Goal: Task Accomplishment & Management: Manage account settings

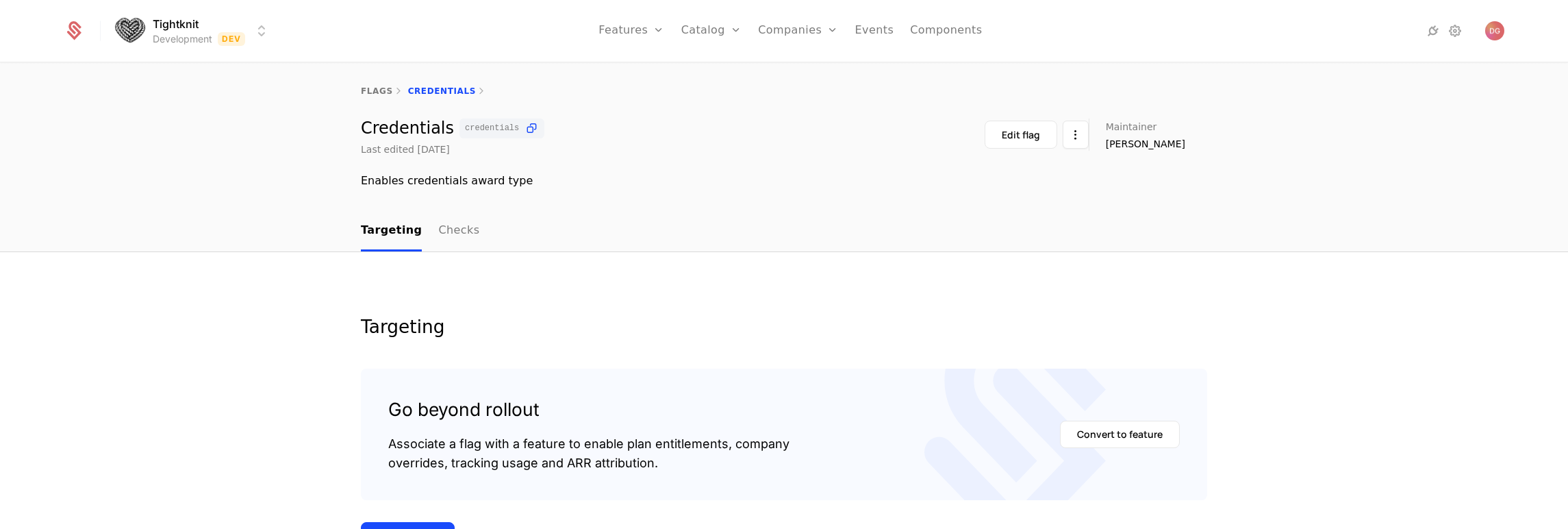
scroll to position [233, 0]
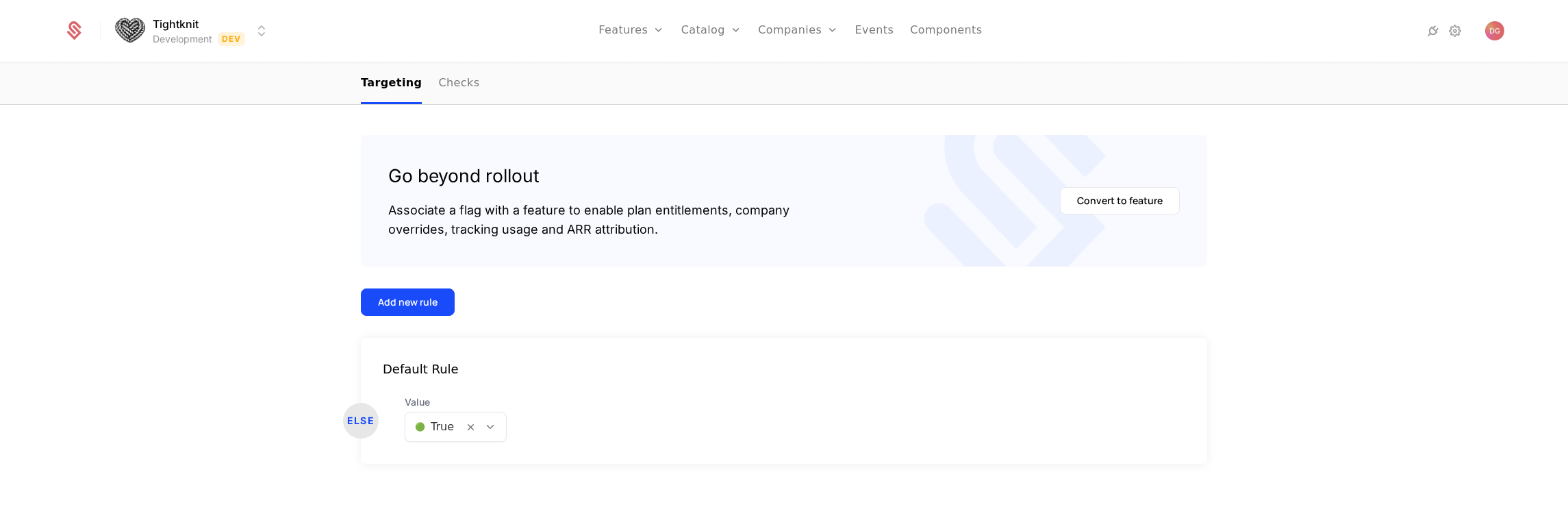
click at [1339, 168] on div "Targeting Go beyond rollout Associate a flag with a feature to enable plan enti…" at bounding box center [784, 273] width 1568 height 511
click at [231, 174] on div "Targeting Go beyond rollout Associate a flag with a feature to enable plan enti…" at bounding box center [784, 273] width 1568 height 511
click at [487, 433] on div at bounding box center [490, 426] width 23 height 15
click at [442, 489] on span "🔴 False" at bounding box center [432, 487] width 47 height 12
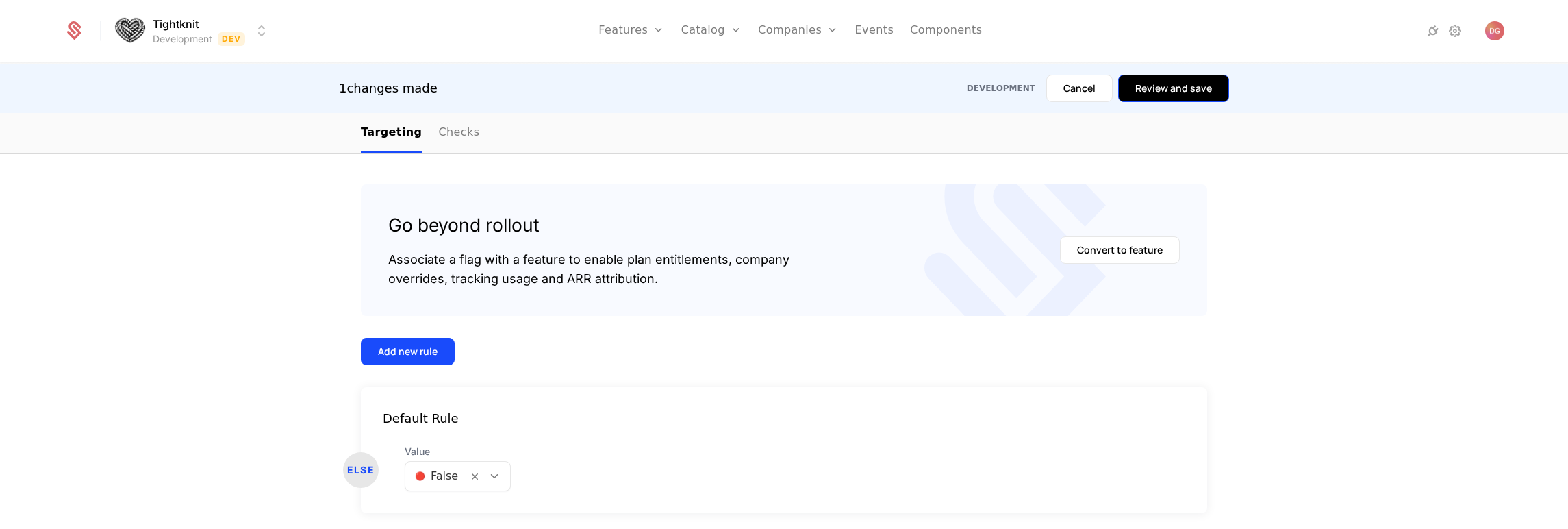
click at [1163, 91] on button "Review and save" at bounding box center [1174, 88] width 111 height 28
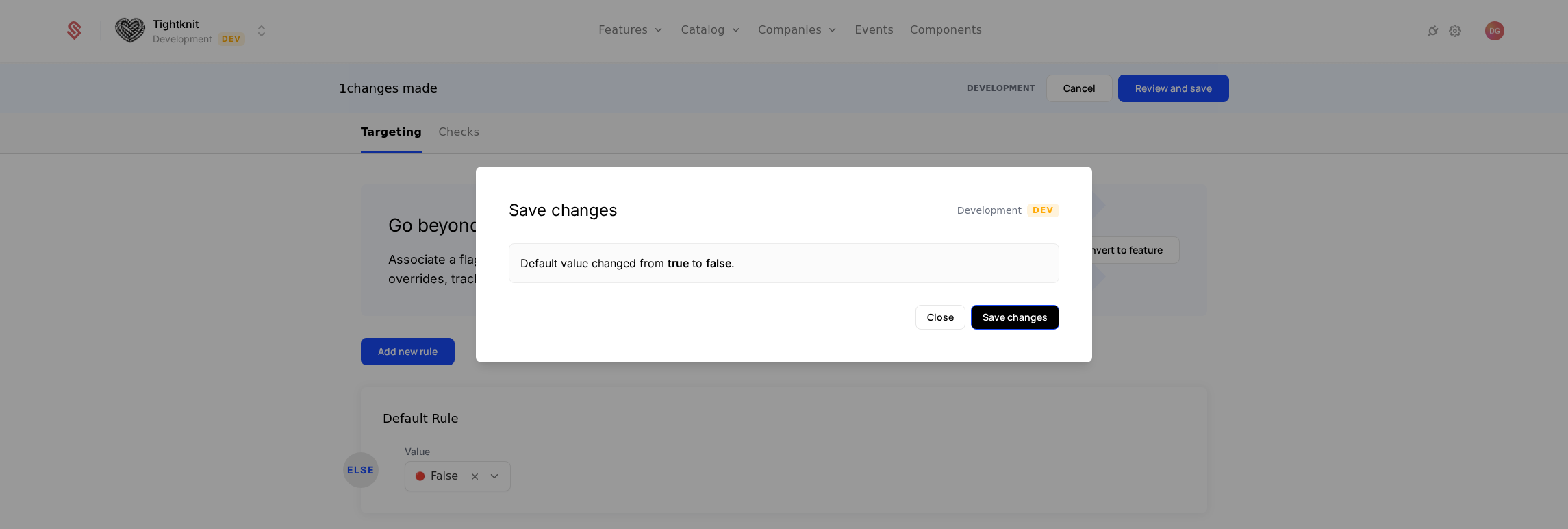
click at [1018, 318] on button "Save changes" at bounding box center [1015, 317] width 88 height 24
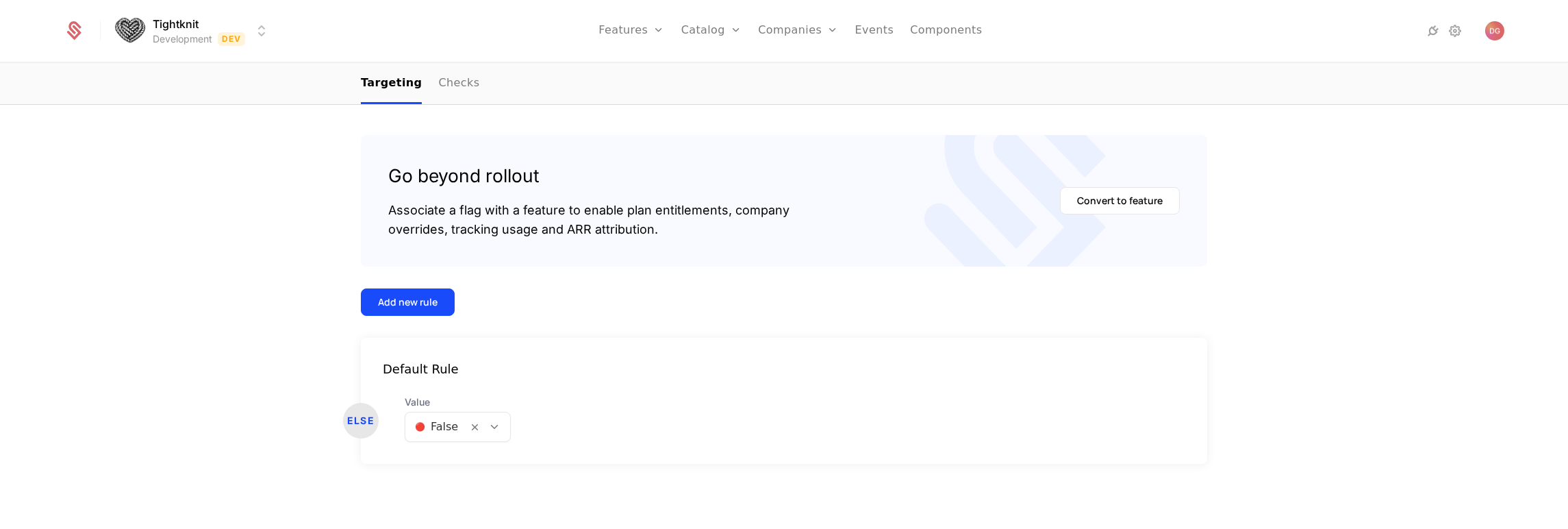
click at [732, 291] on div "Add new rule" at bounding box center [784, 303] width 846 height 28
click at [488, 422] on icon at bounding box center [494, 427] width 12 height 12
click at [444, 493] on div "🔴 False" at bounding box center [452, 487] width 104 height 24
click at [315, 184] on div "Targeting Go beyond rollout Associate a flag with a feature to enable plan enti…" at bounding box center [784, 273] width 1568 height 511
click at [695, 295] on div "Add new rule" at bounding box center [784, 303] width 846 height 28
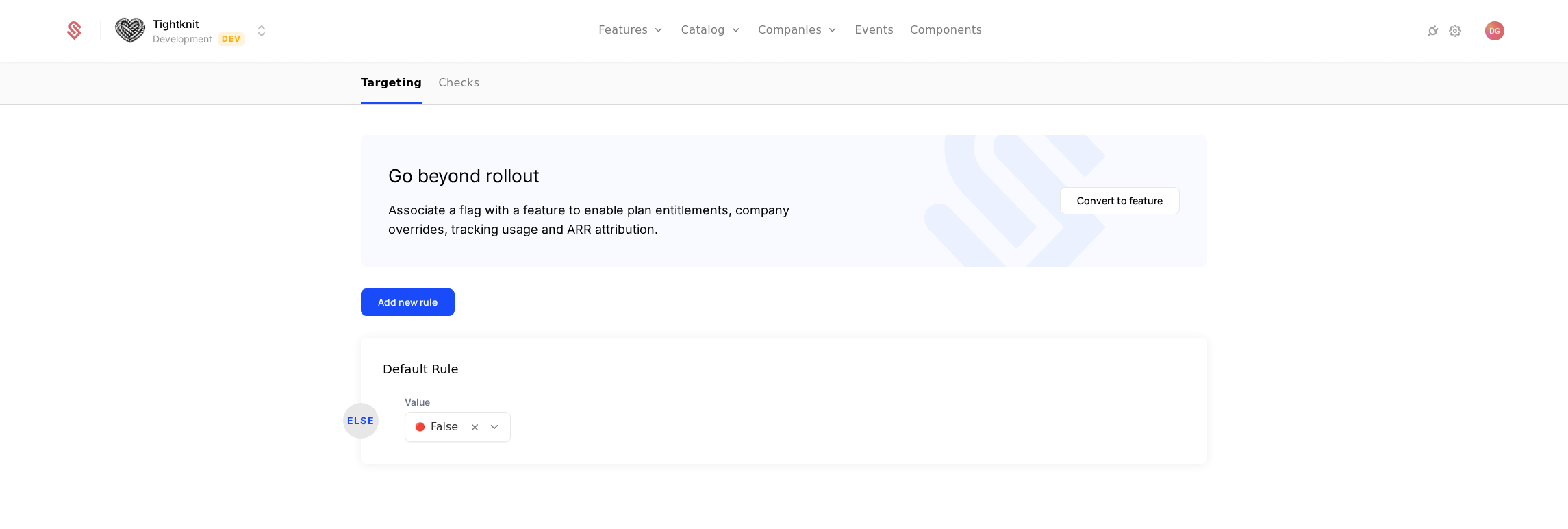
click at [214, 193] on div "Targeting Go beyond rollout Associate a flag with a feature to enable plan enti…" at bounding box center [784, 273] width 1568 height 511
click at [488, 422] on icon at bounding box center [494, 427] width 12 height 12
click at [491, 432] on icon at bounding box center [494, 427] width 12 height 12
click at [457, 465] on div "🟢 True" at bounding box center [452, 462] width 88 height 14
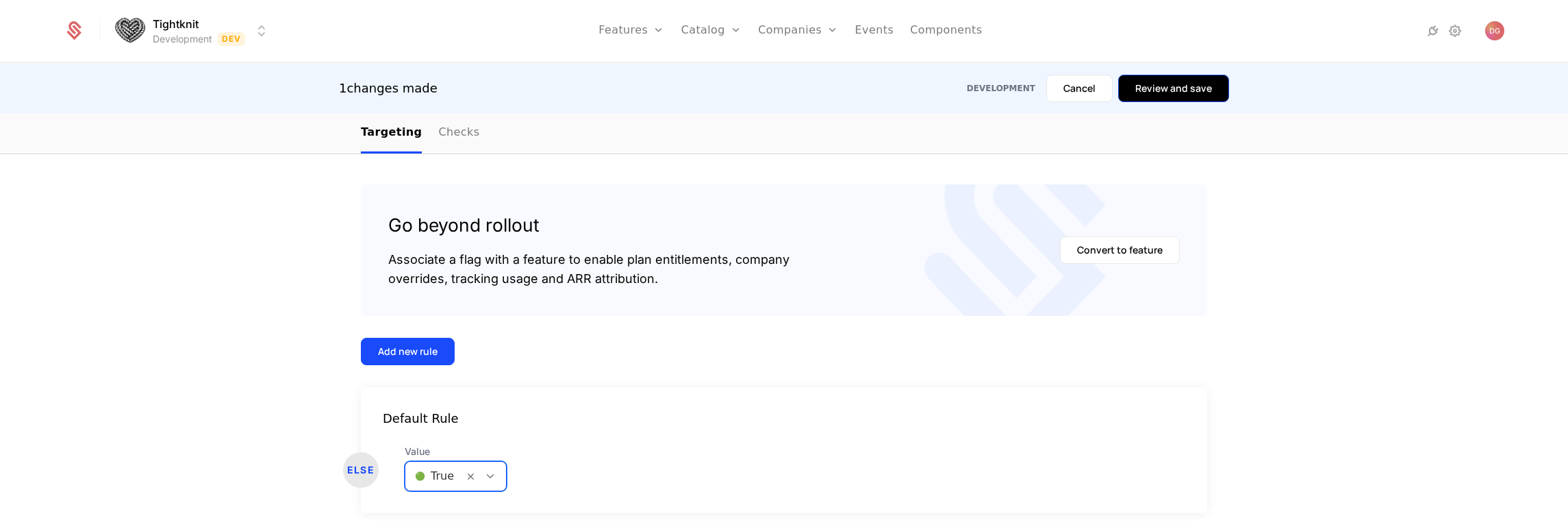
click at [1161, 83] on button "Review and save" at bounding box center [1174, 88] width 111 height 28
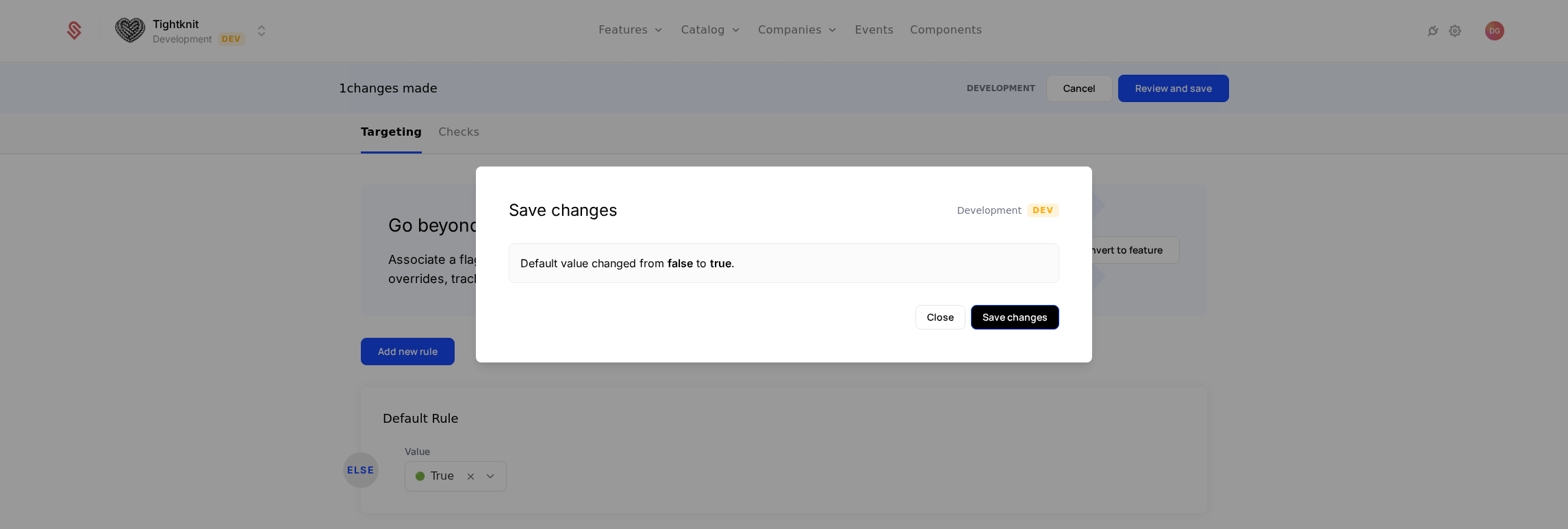
click at [1020, 329] on button "Save changes" at bounding box center [1015, 317] width 88 height 24
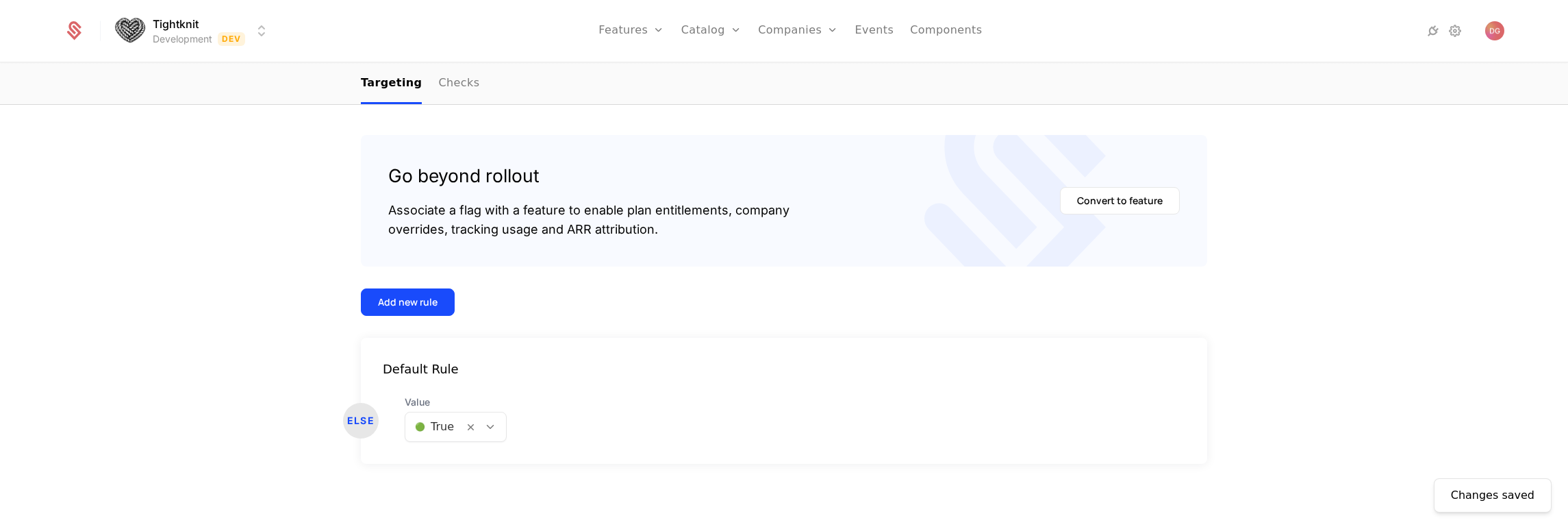
click at [484, 434] on div at bounding box center [485, 426] width 42 height 29
click at [458, 480] on div "🔴 False" at bounding box center [450, 487] width 84 height 14
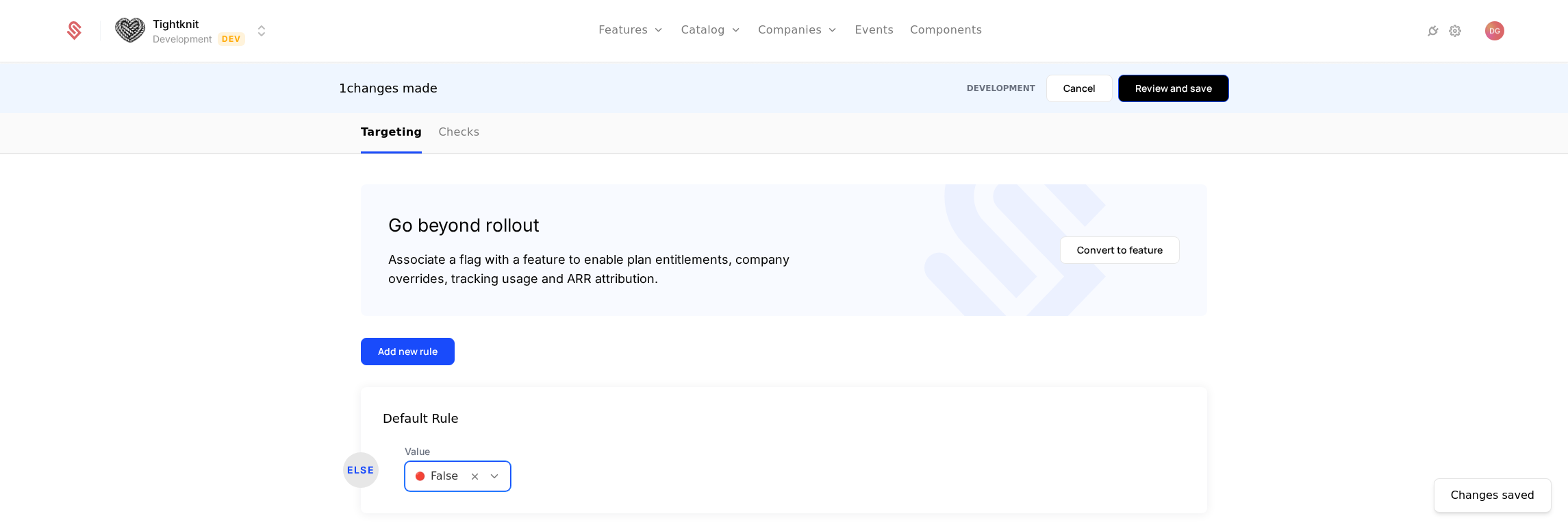
click at [1145, 95] on button "Review and save" at bounding box center [1174, 88] width 111 height 28
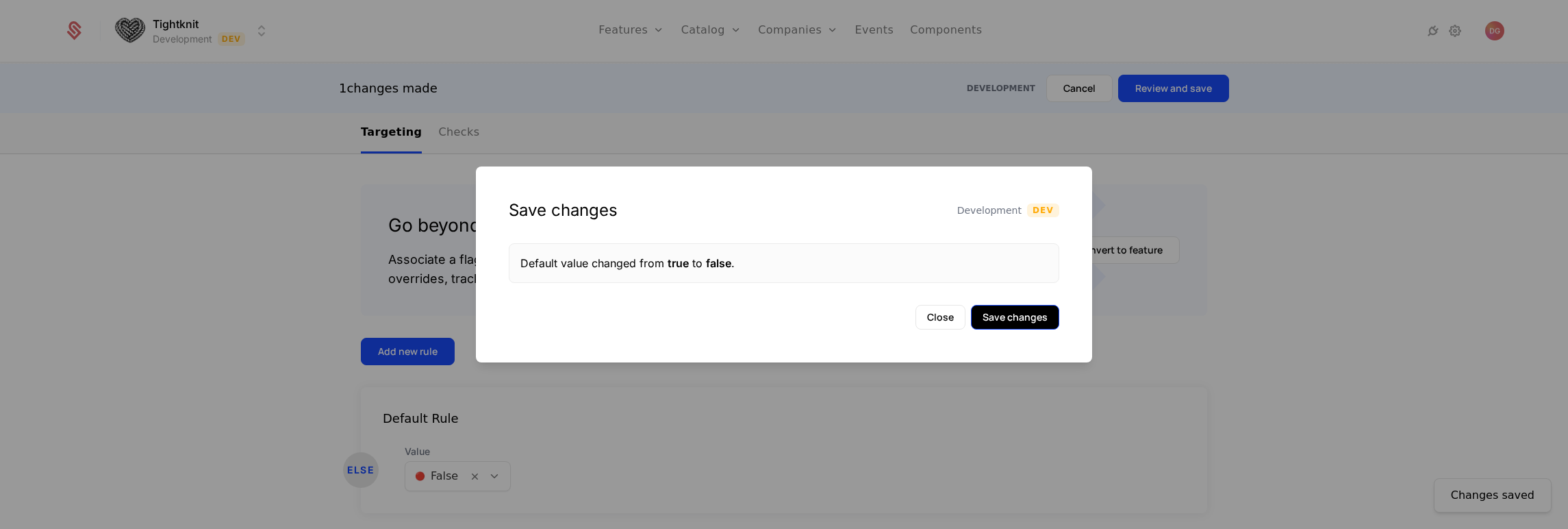
click at [1004, 314] on button "Save changes" at bounding box center [1015, 317] width 88 height 24
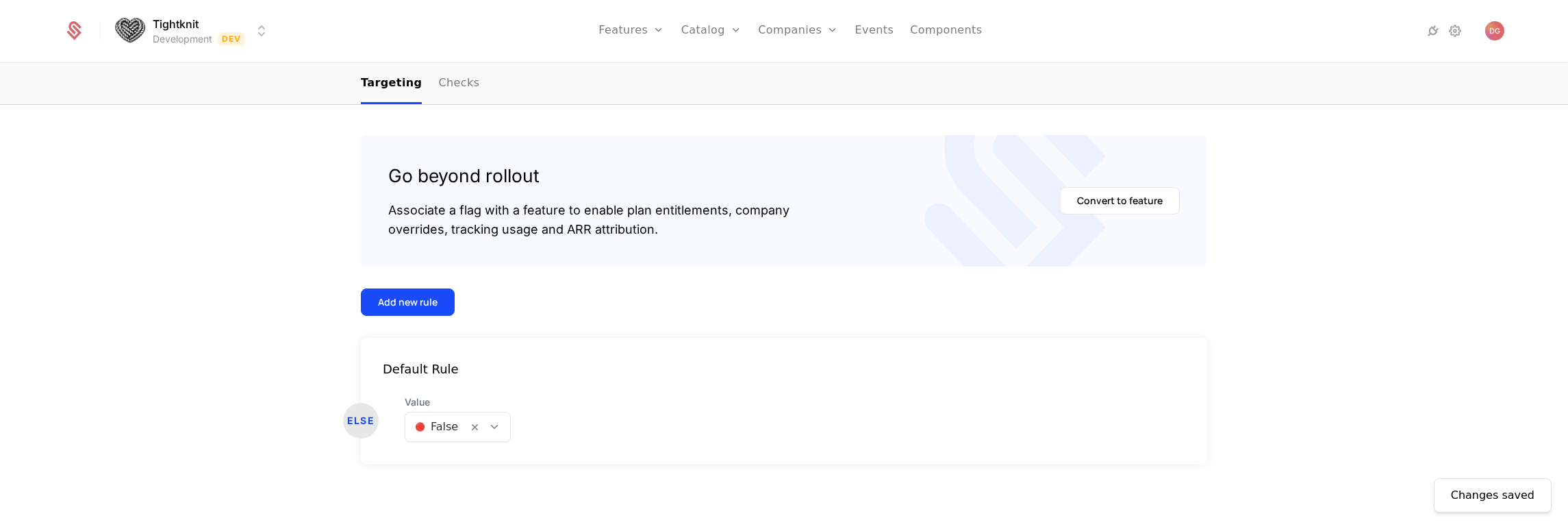
click at [1410, 213] on div "Changes saved Targeting Go beyond rollout Associate a flag with a feature to en…" at bounding box center [784, 273] width 1568 height 511
click at [1344, 186] on div "Targeting Go beyond rollout Associate a flag with a feature to enable plan enti…" at bounding box center [784, 273] width 1568 height 511
click at [1415, 345] on div "Targeting Go beyond rollout Associate a flag with a feature to enable plan enti…" at bounding box center [784, 273] width 1568 height 511
click at [192, 350] on div "Targeting Go beyond rollout Associate a flag with a feature to enable plan enti…" at bounding box center [784, 273] width 1568 height 511
click at [210, 235] on div "Targeting Go beyond rollout Associate a flag with a feature to enable plan enti…" at bounding box center [784, 273] width 1568 height 511
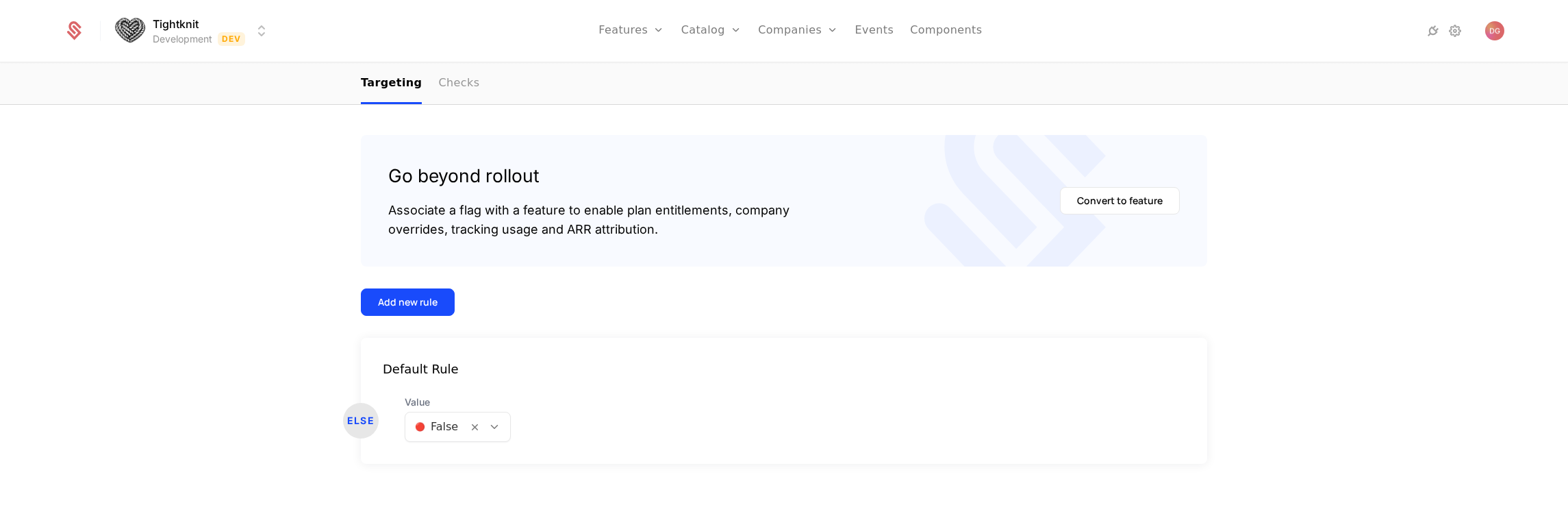
click at [447, 89] on link "Checks" at bounding box center [458, 83] width 41 height 41
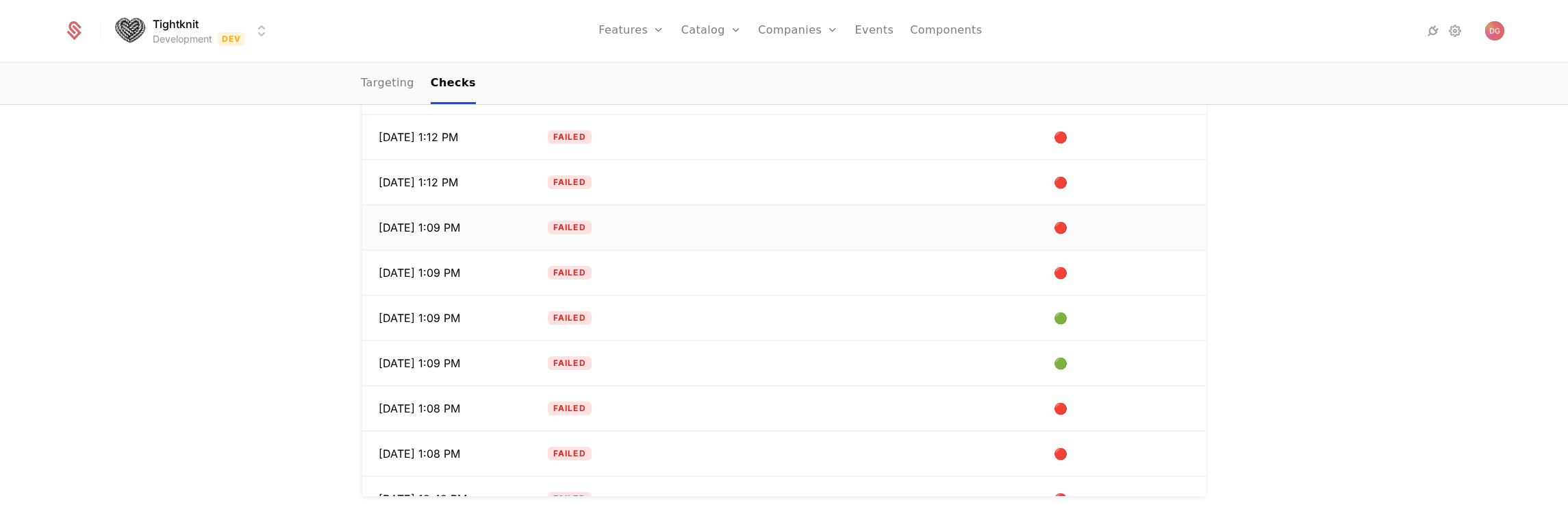
scroll to position [9, 0]
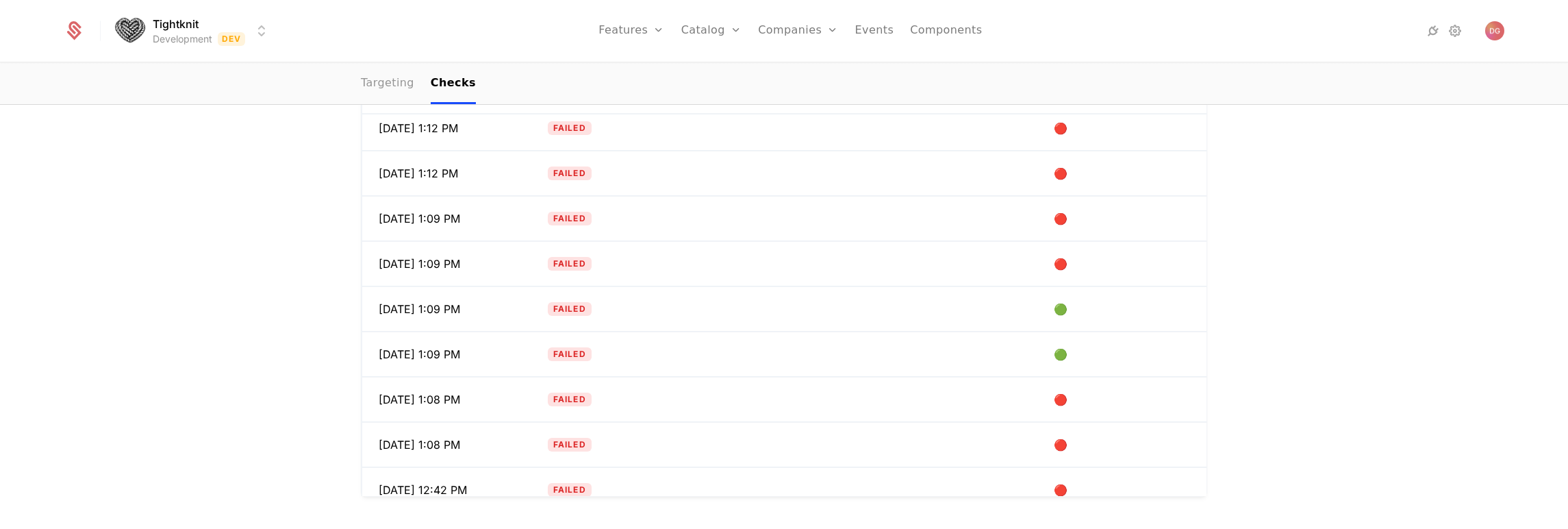
click at [387, 87] on link "Targeting" at bounding box center [387, 83] width 54 height 41
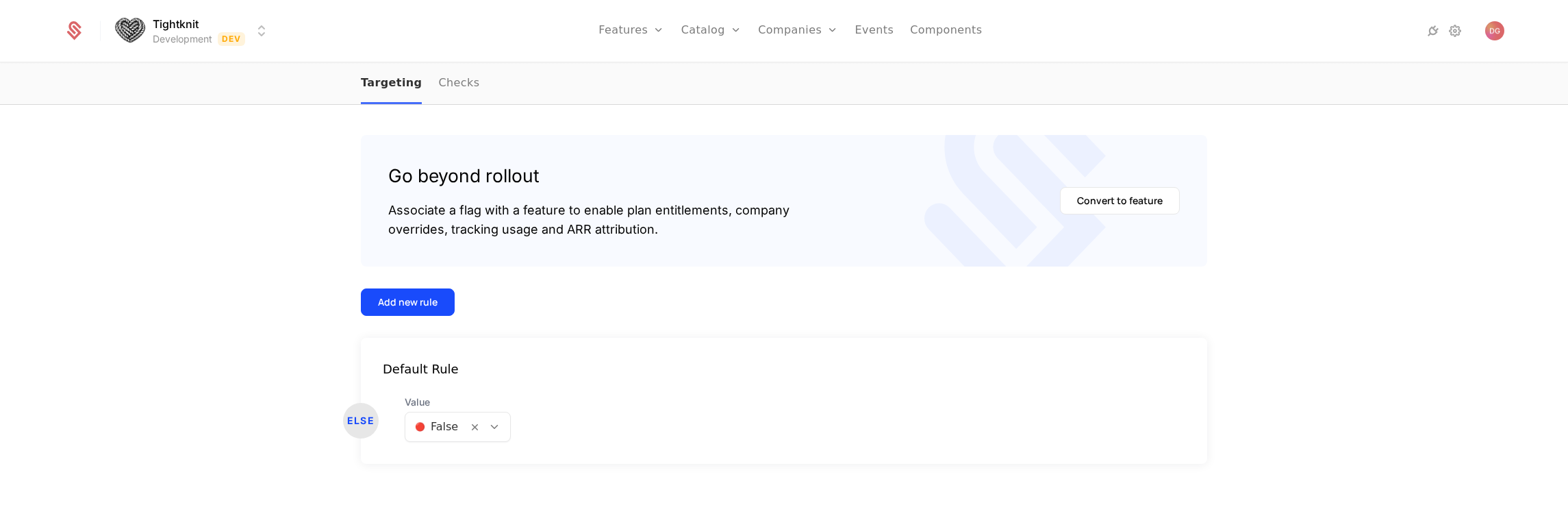
scroll to position [233, 0]
click at [473, 88] on nav "Targeting Checks" at bounding box center [784, 83] width 846 height 41
click at [438, 81] on link "Checks" at bounding box center [458, 83] width 41 height 41
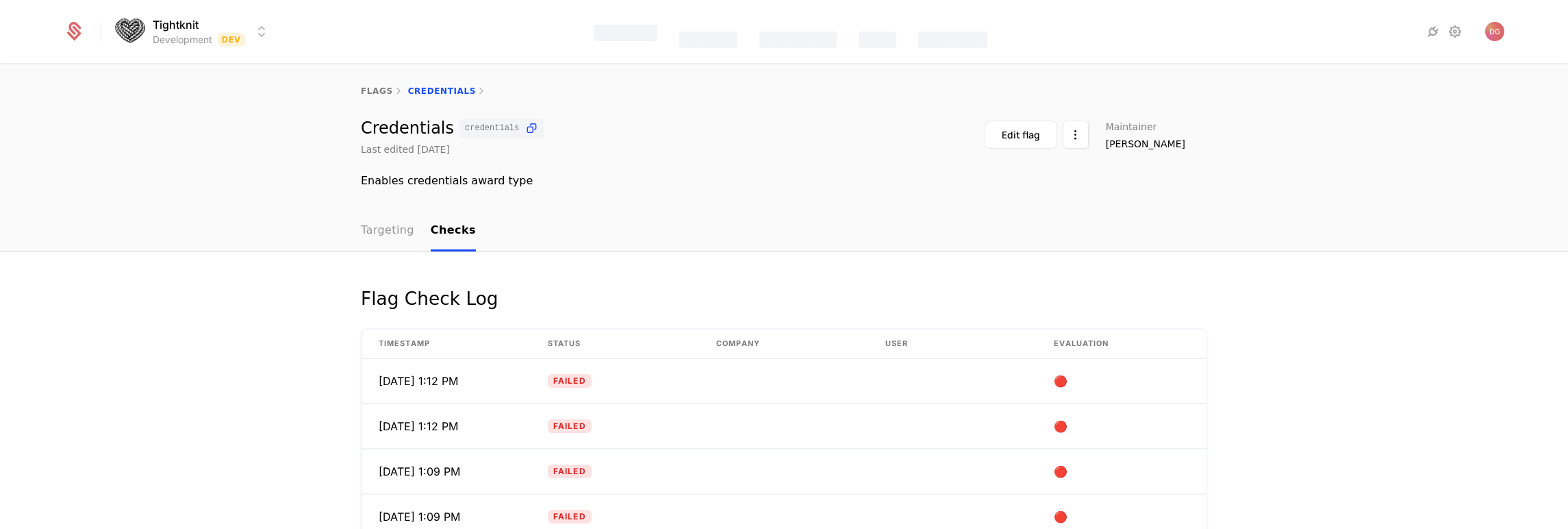
click at [406, 234] on ul "Targeting Checks" at bounding box center [418, 231] width 115 height 41
click at [366, 229] on link "Targeting" at bounding box center [387, 231] width 54 height 41
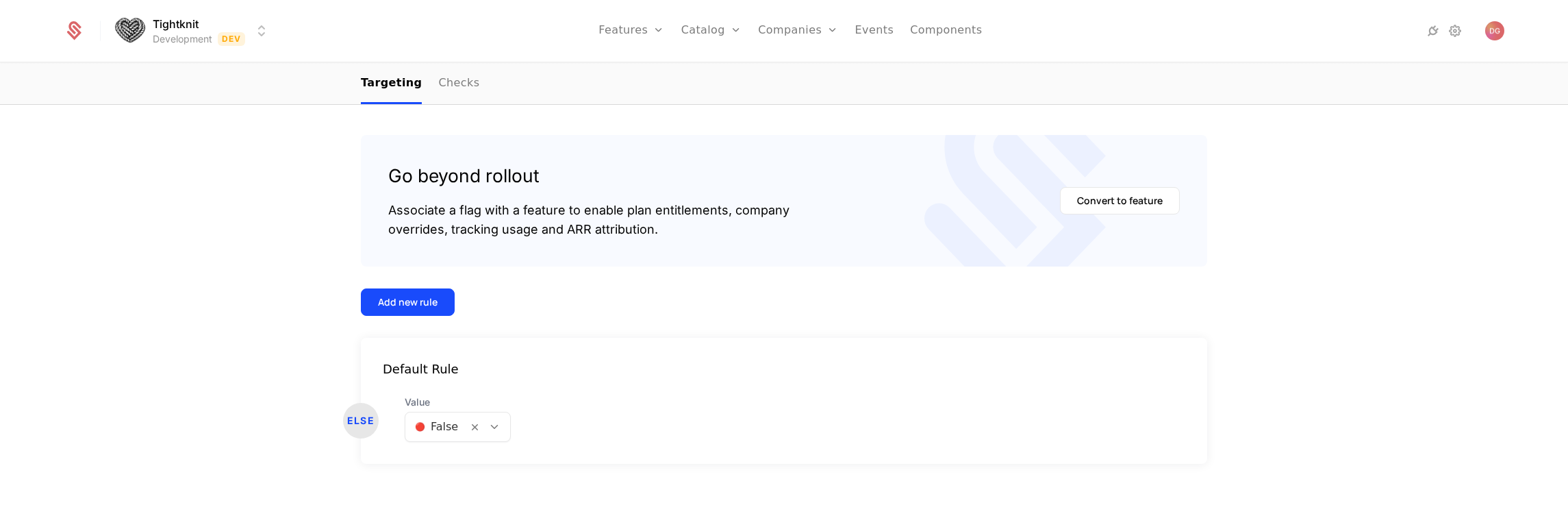
scroll to position [217, 0]
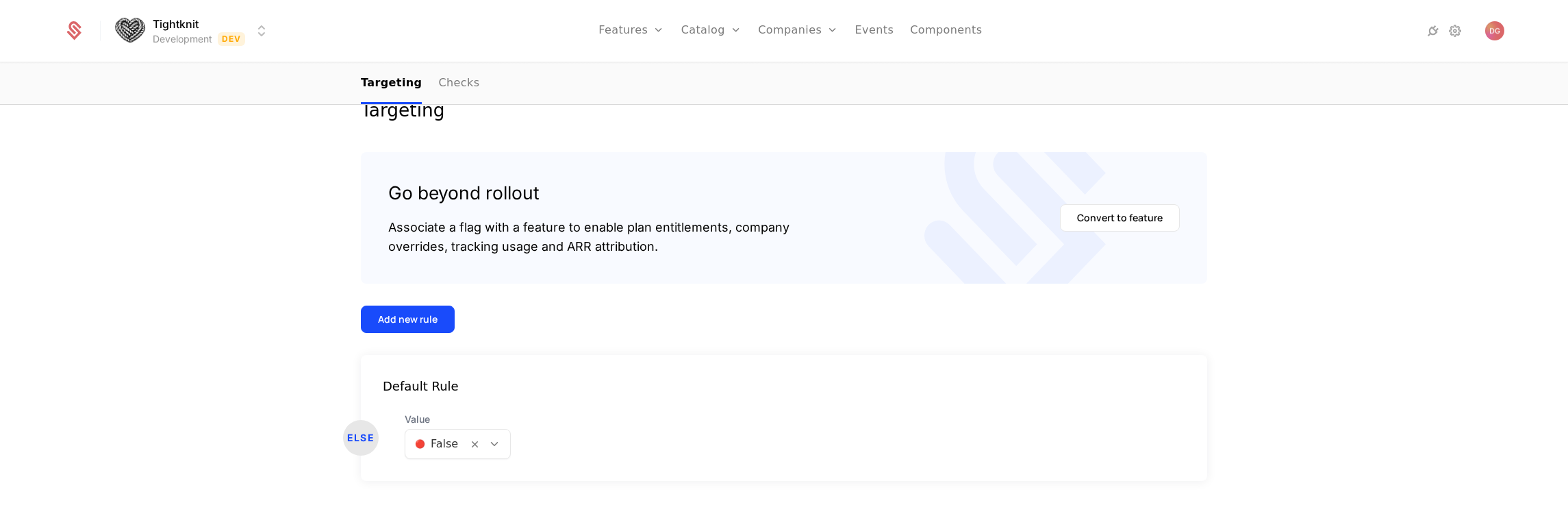
click at [426, 315] on div "Add new rule" at bounding box center [407, 319] width 60 height 14
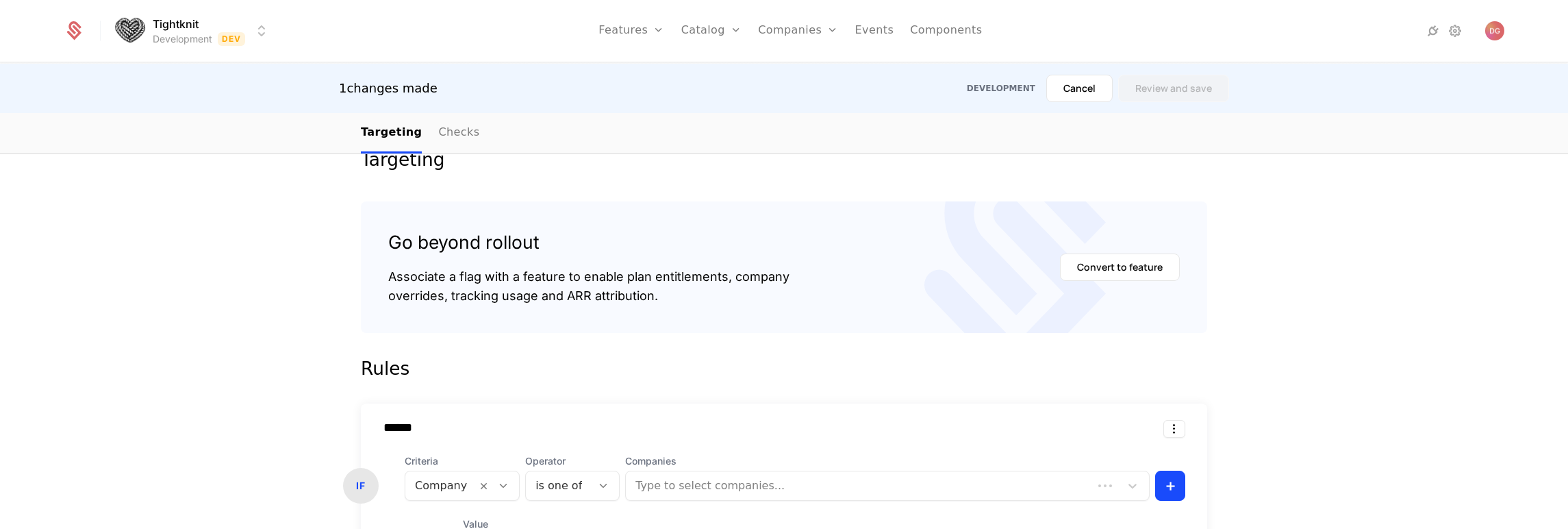
scroll to position [454, 0]
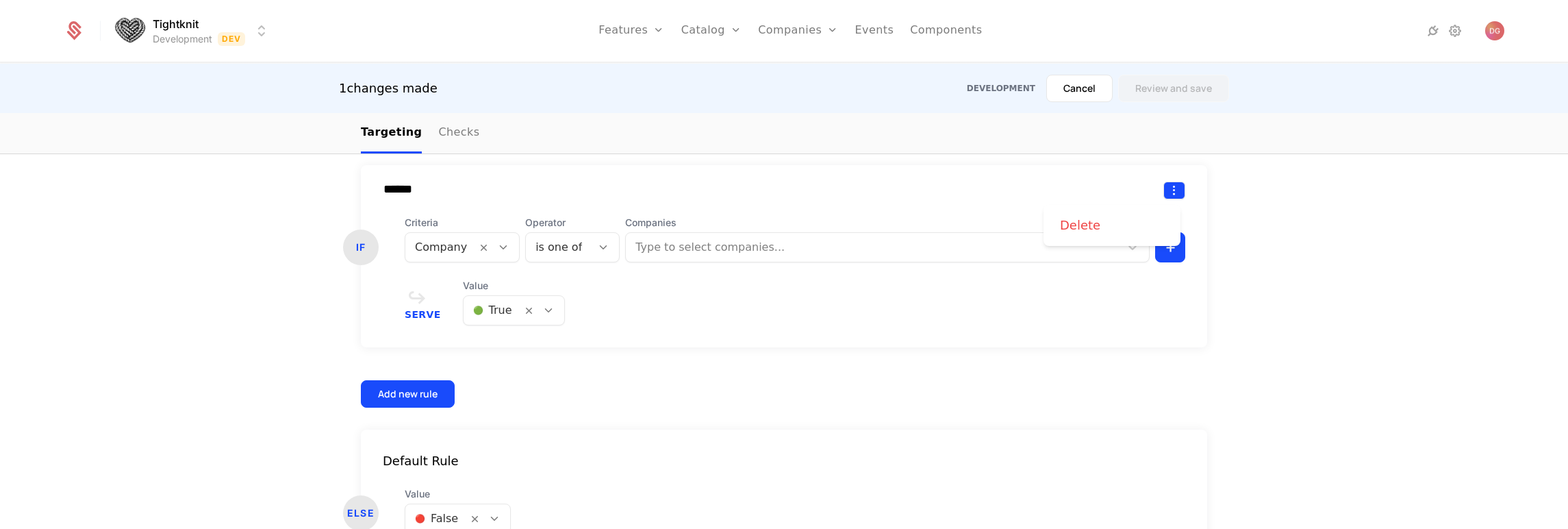
click at [1171, 189] on html "Tightknit Development Dev Features Features Flags Catalog Plans Add Ons Credits…" at bounding box center [784, 264] width 1568 height 529
click at [1088, 226] on div "Delete" at bounding box center [1080, 225] width 41 height 19
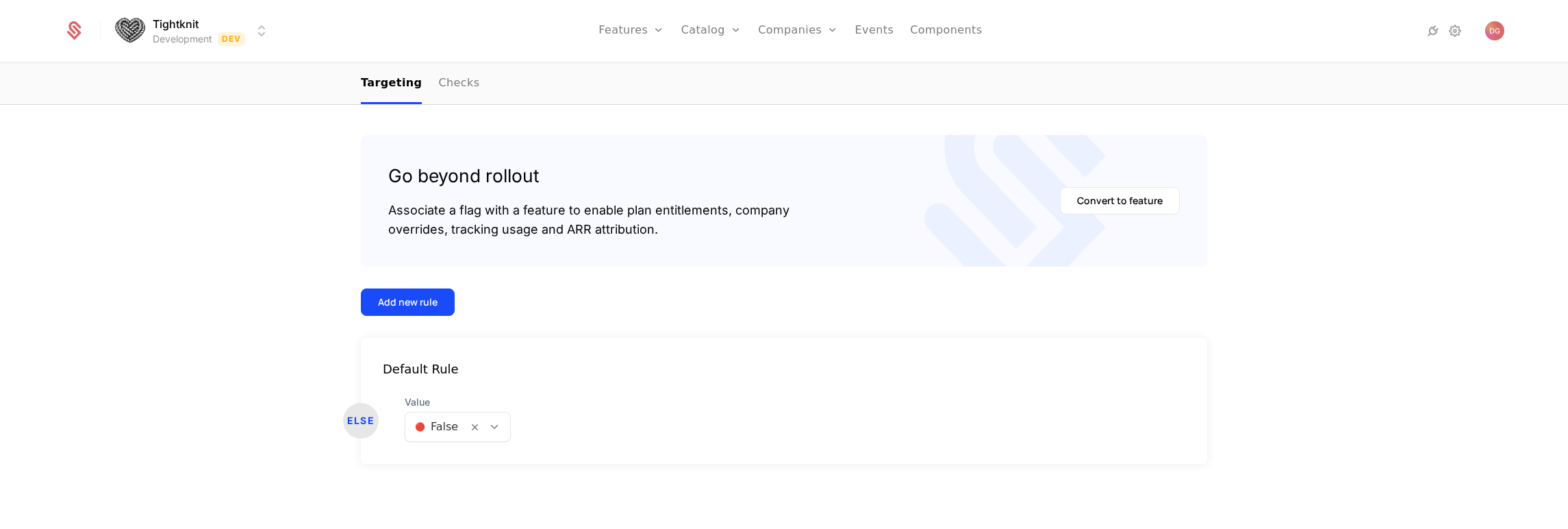
scroll to position [233, 0]
click at [488, 428] on icon at bounding box center [494, 427] width 12 height 12
drag, startPoint x: 685, startPoint y: 398, endPoint x: 530, endPoint y: 433, distance: 158.9
click at [685, 398] on div "ELSE Value 🔴 False" at bounding box center [784, 419] width 846 height 47
click at [498, 425] on div at bounding box center [494, 426] width 23 height 15
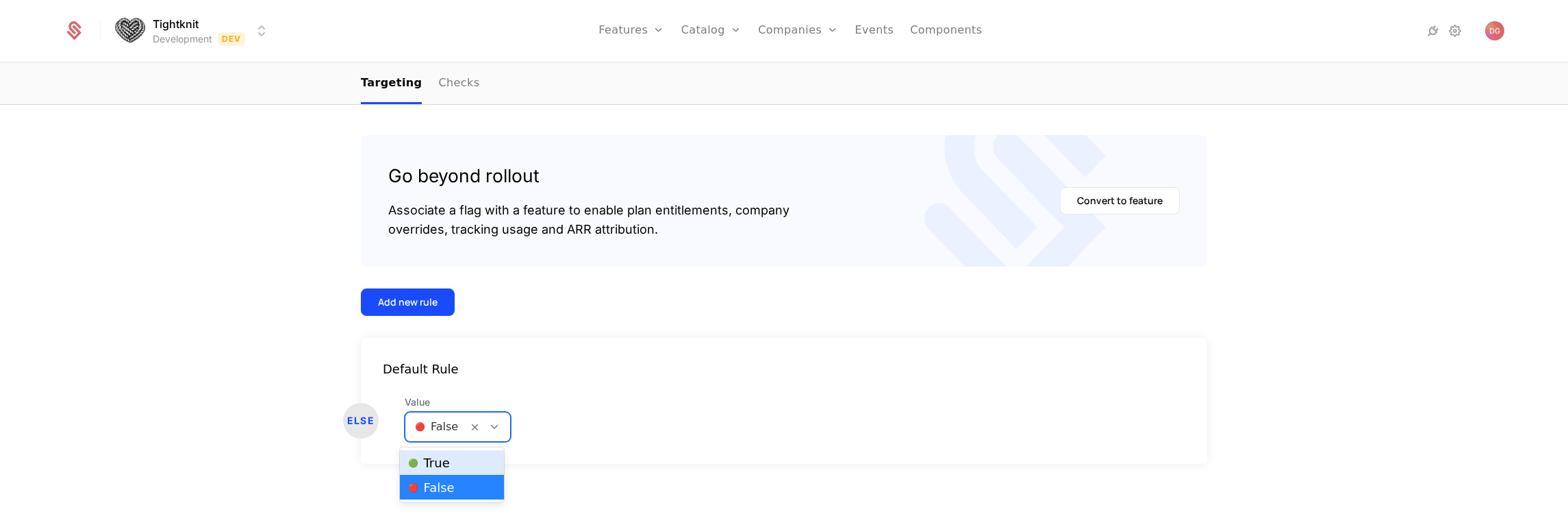
click at [425, 463] on span "🟢 True" at bounding box center [429, 463] width 42 height 12
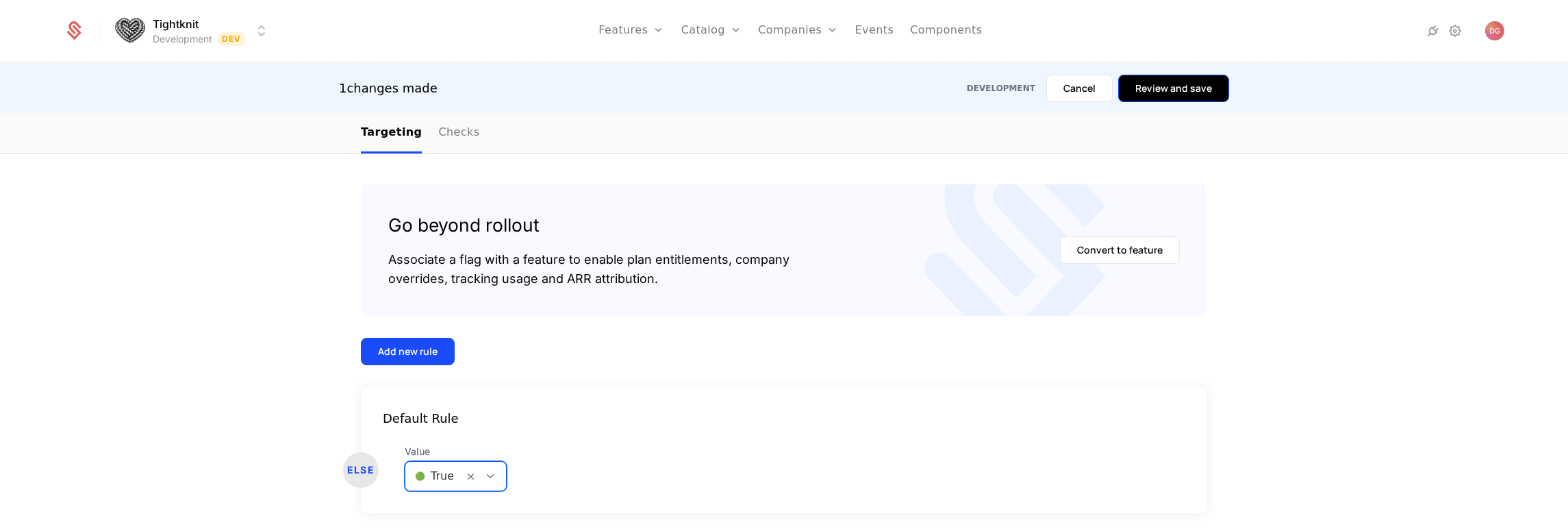
click at [1170, 89] on button "Review and save" at bounding box center [1174, 88] width 111 height 28
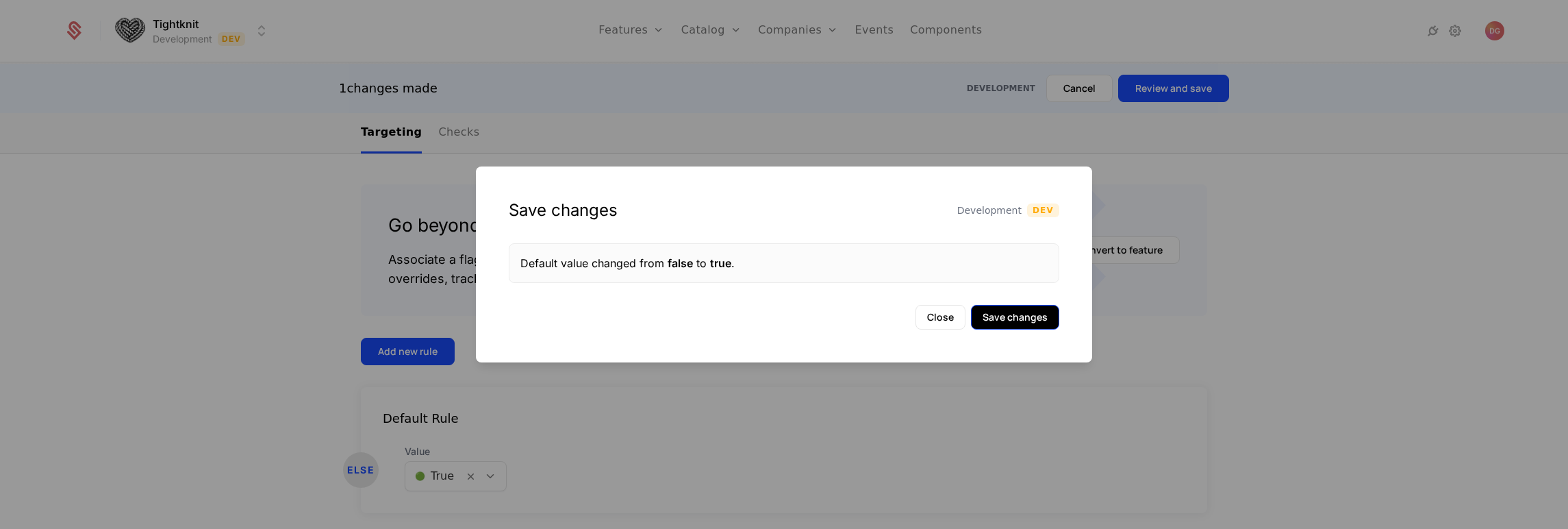
click at [1024, 317] on button "Save changes" at bounding box center [1015, 317] width 88 height 24
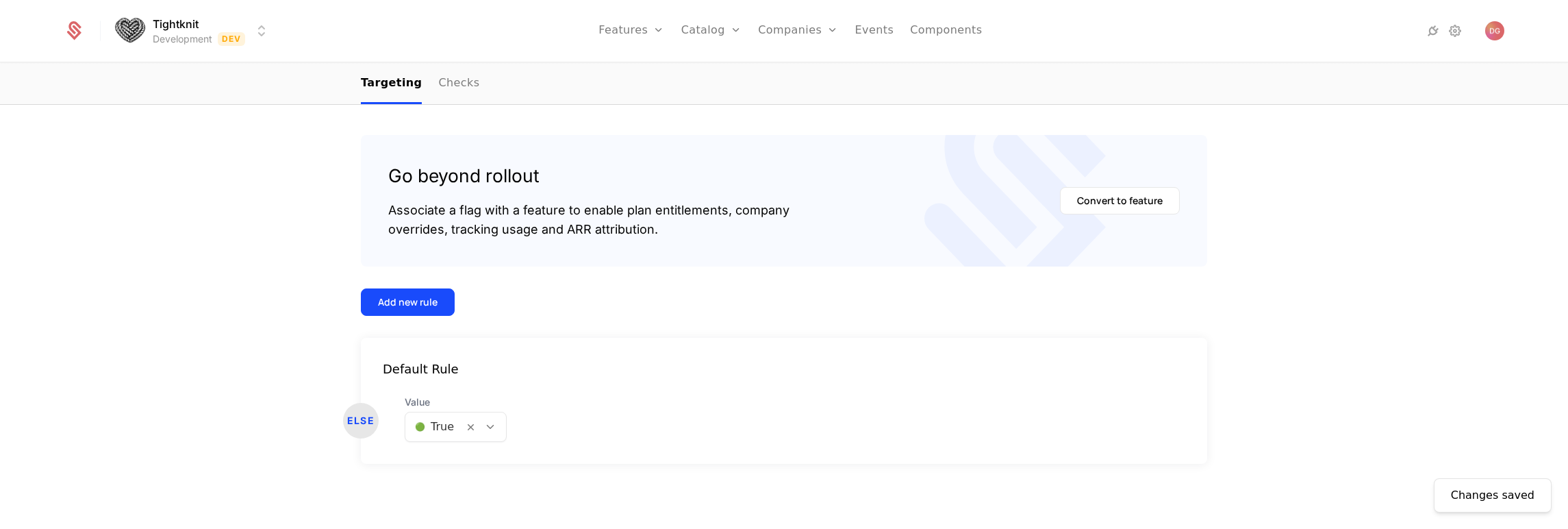
click at [494, 431] on div at bounding box center [490, 426] width 23 height 15
click at [447, 485] on span "🔴 False" at bounding box center [432, 487] width 47 height 12
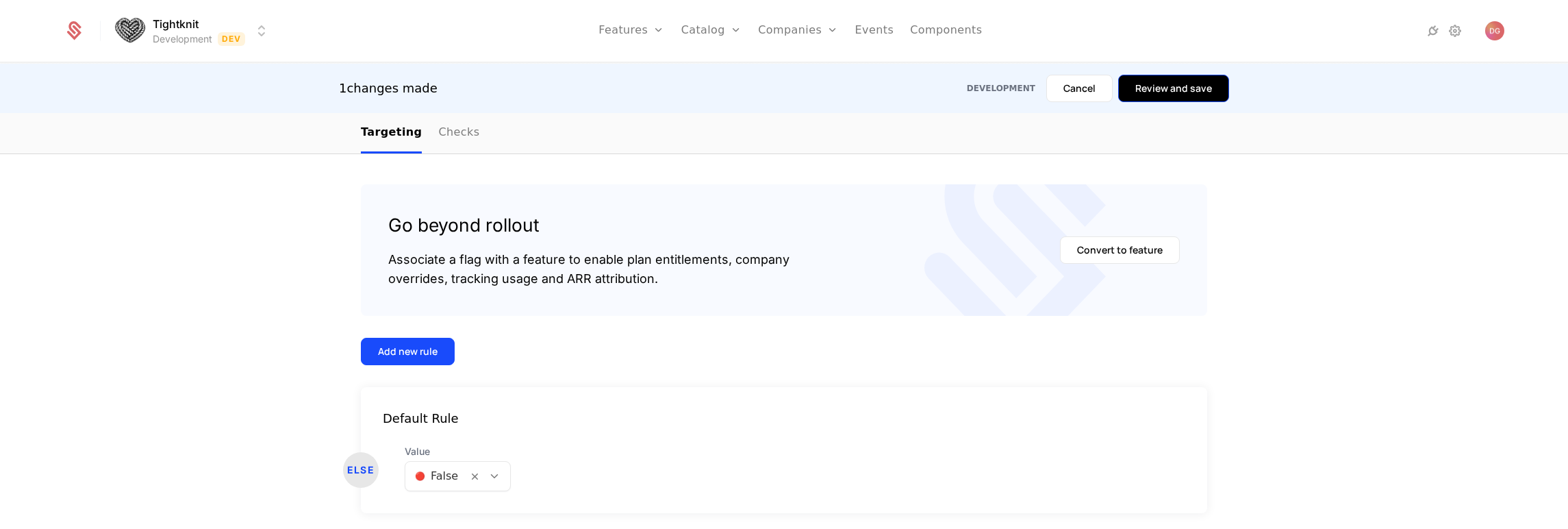
click at [1174, 81] on button "Review and save" at bounding box center [1174, 88] width 111 height 28
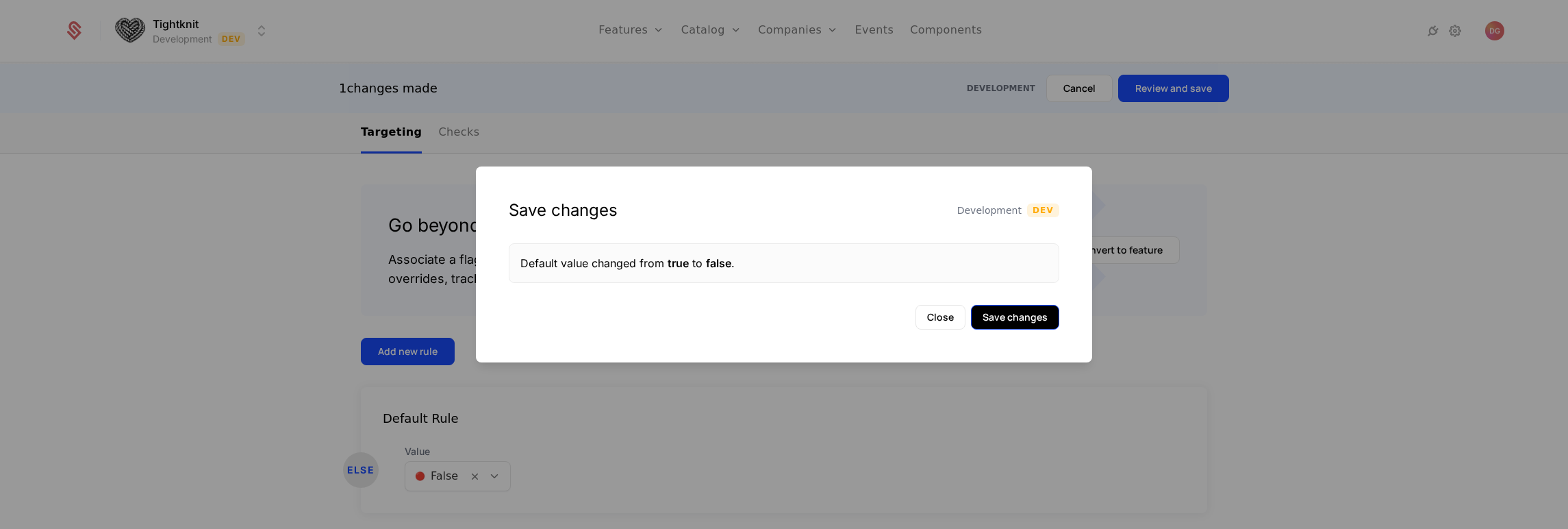
click at [1005, 314] on button "Save changes" at bounding box center [1015, 317] width 88 height 24
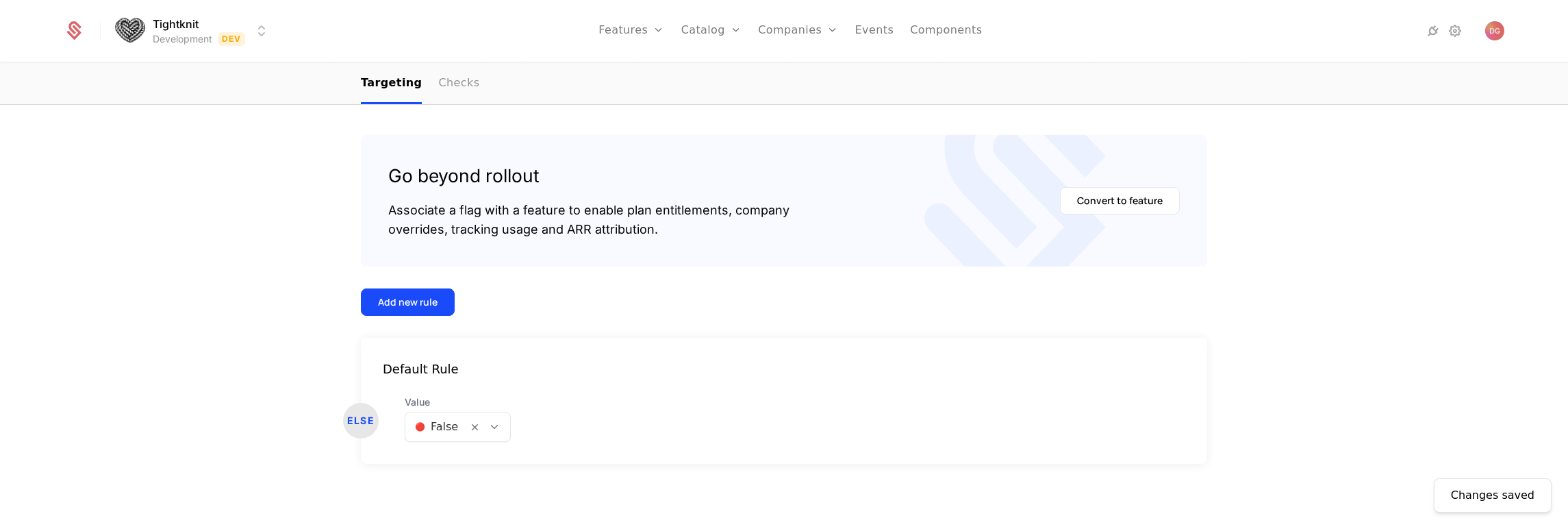
click at [459, 87] on link "Checks" at bounding box center [458, 83] width 41 height 41
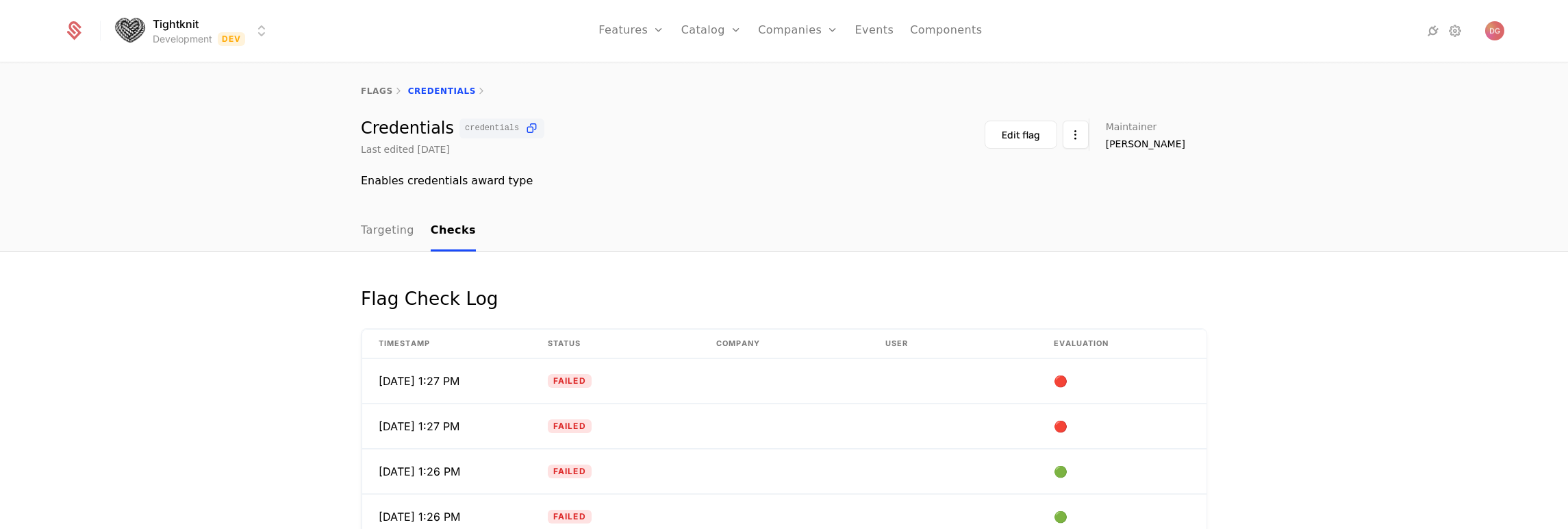
scroll to position [193, 0]
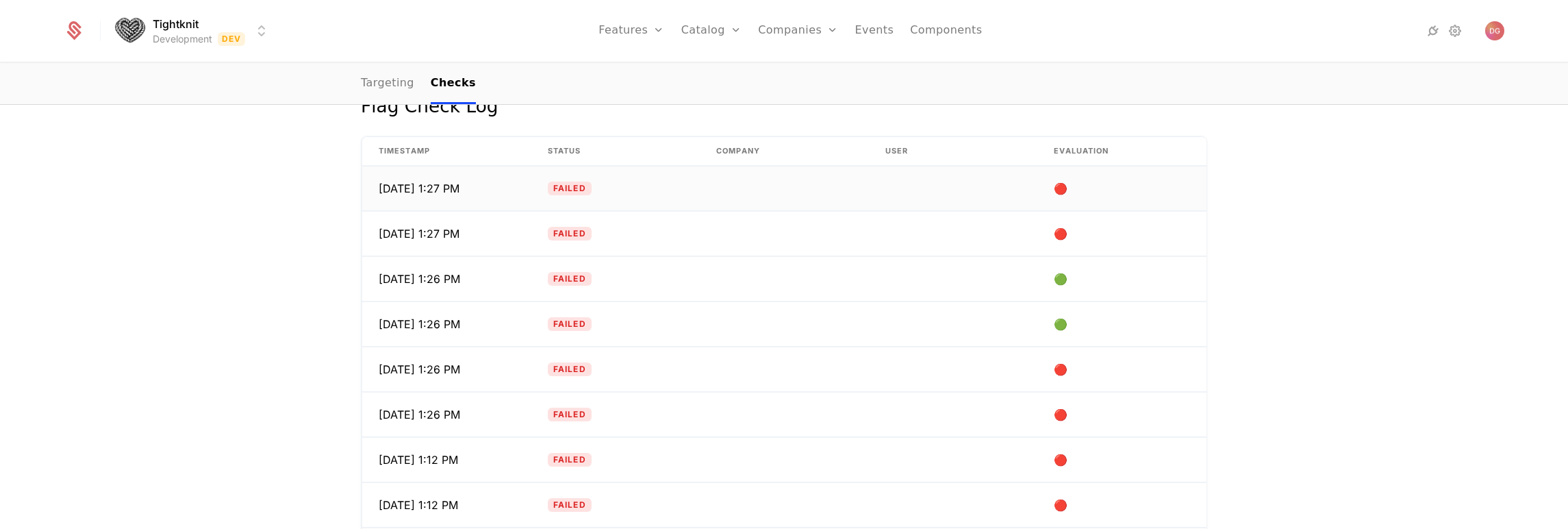
click at [417, 184] on span "8/22/25, 1:27 PM" at bounding box center [419, 188] width 81 height 16
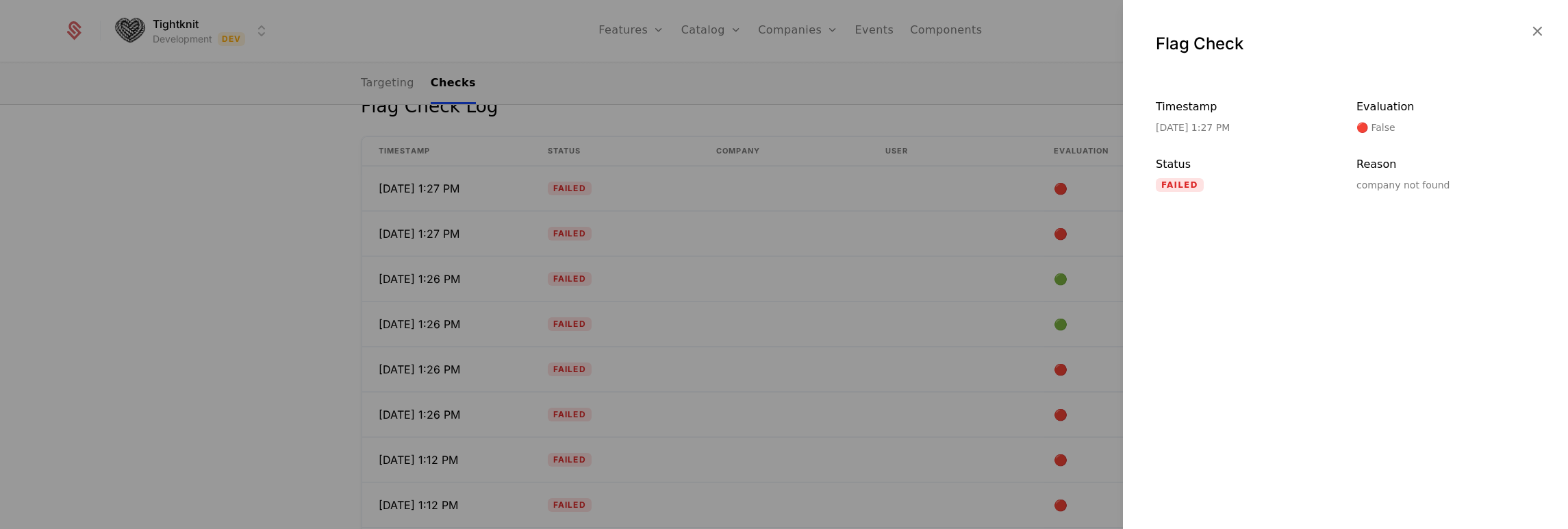
click at [211, 207] on div at bounding box center [784, 264] width 1568 height 529
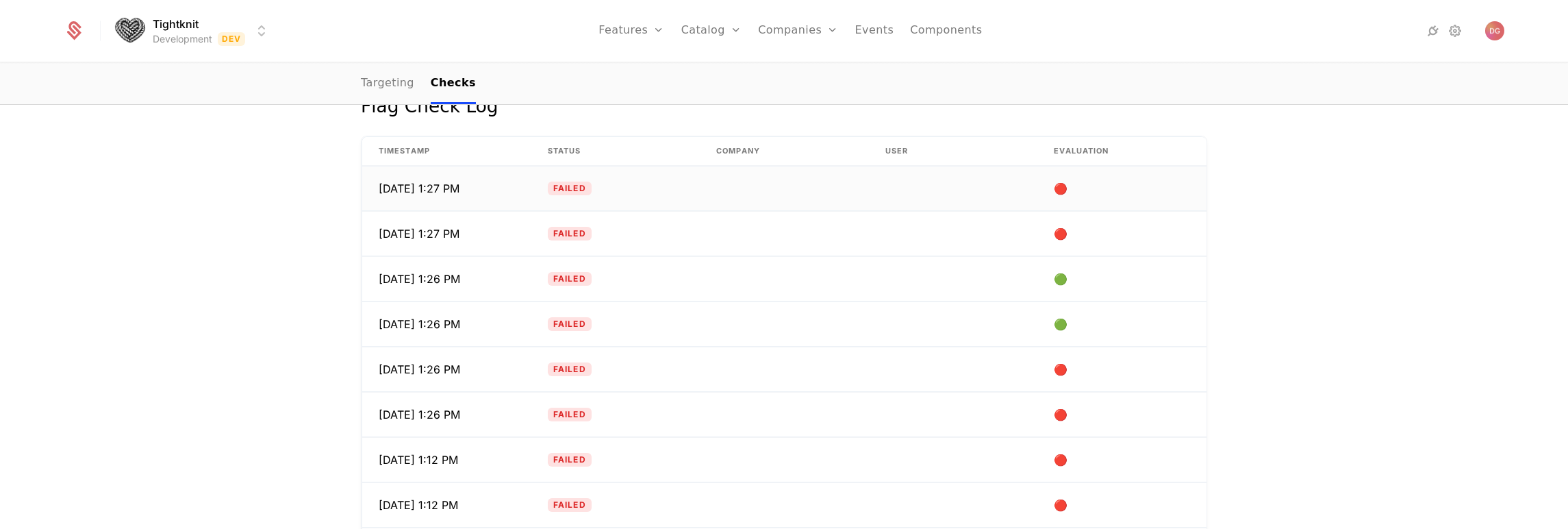
click at [443, 193] on span "8/22/25, 1:27 PM" at bounding box center [419, 188] width 81 height 16
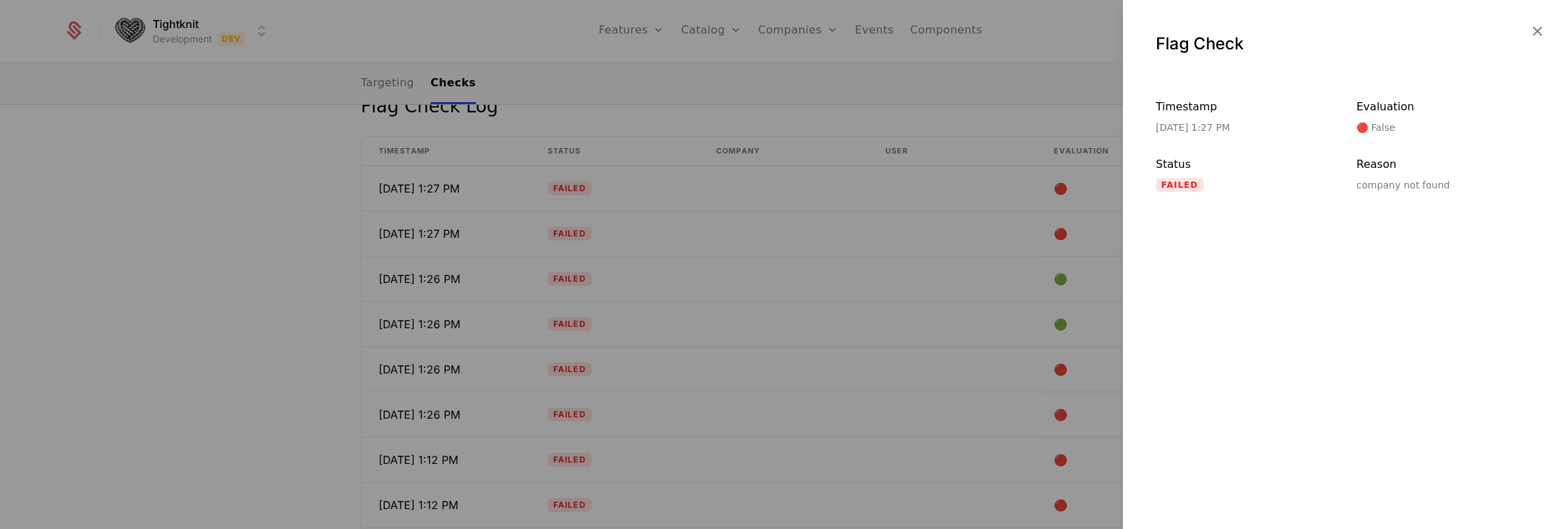
click at [308, 190] on div at bounding box center [784, 264] width 1568 height 529
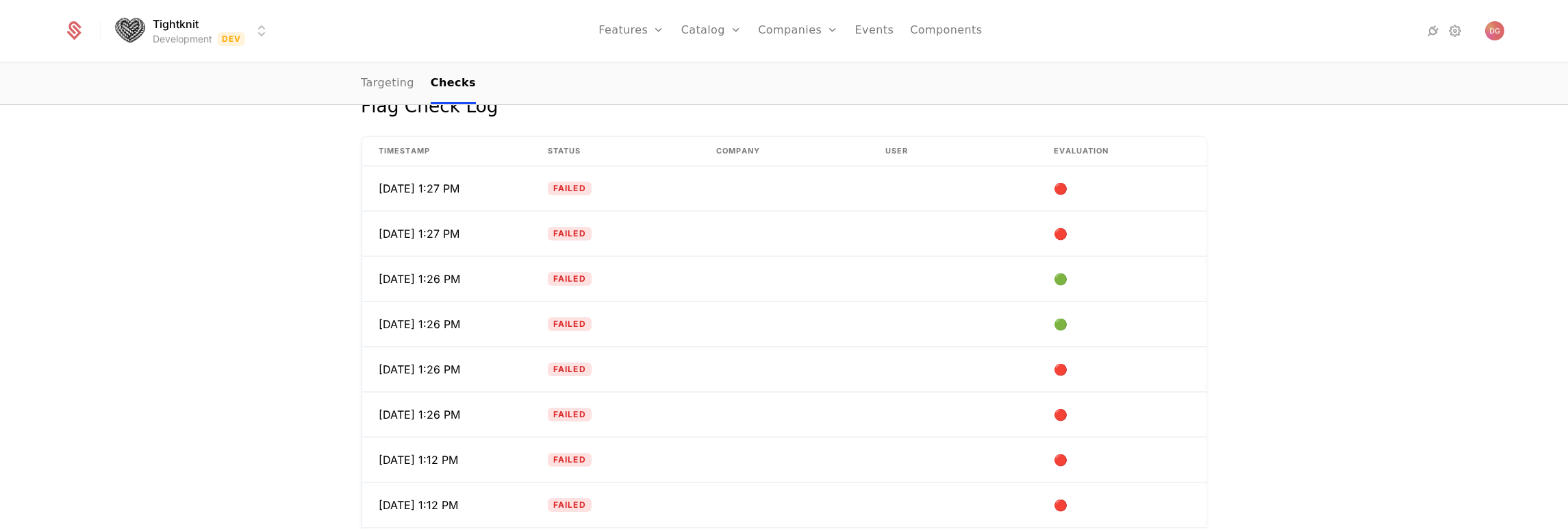
scroll to position [0, 0]
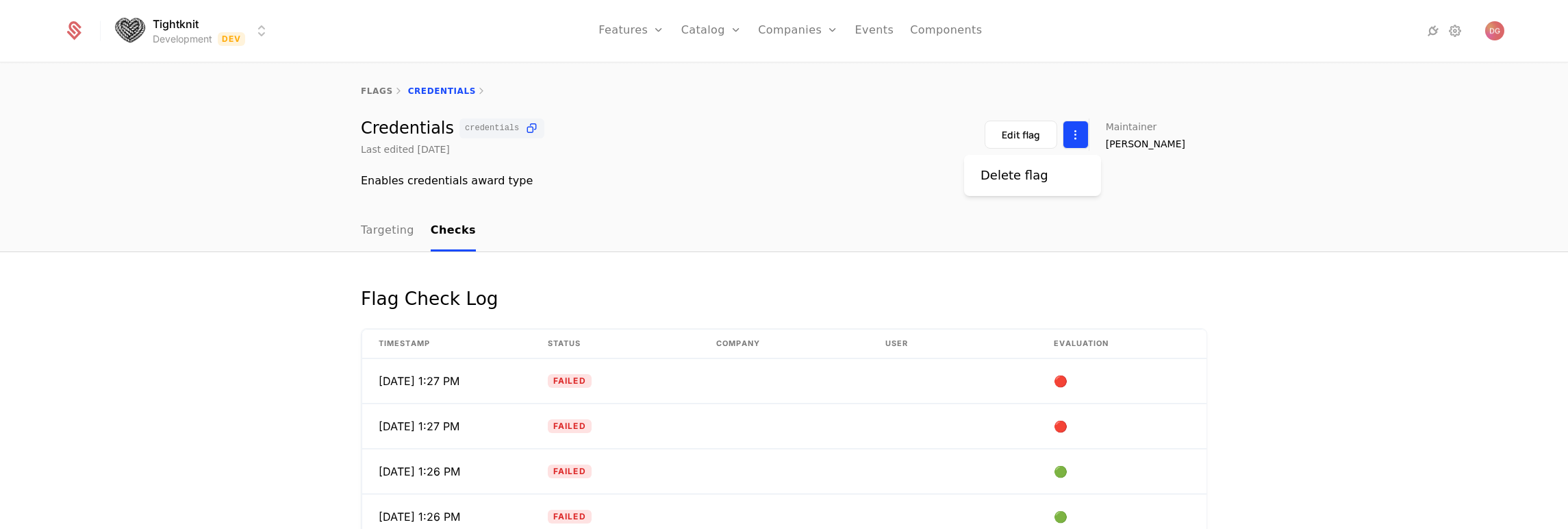
click at [1093, 134] on html "Tightknit Development Dev Features Features Flags Catalog Plans Add Ons Credits…" at bounding box center [784, 264] width 1568 height 529
drag, startPoint x: 916, startPoint y: 133, endPoint x: 1010, endPoint y: 132, distance: 94.0
click at [917, 133] on html "Tightknit Development Dev Features Features Flags Catalog Plans Add Ons Credits…" at bounding box center [784, 264] width 1568 height 529
click at [1038, 128] on div "Edit flag" at bounding box center [1021, 135] width 38 height 14
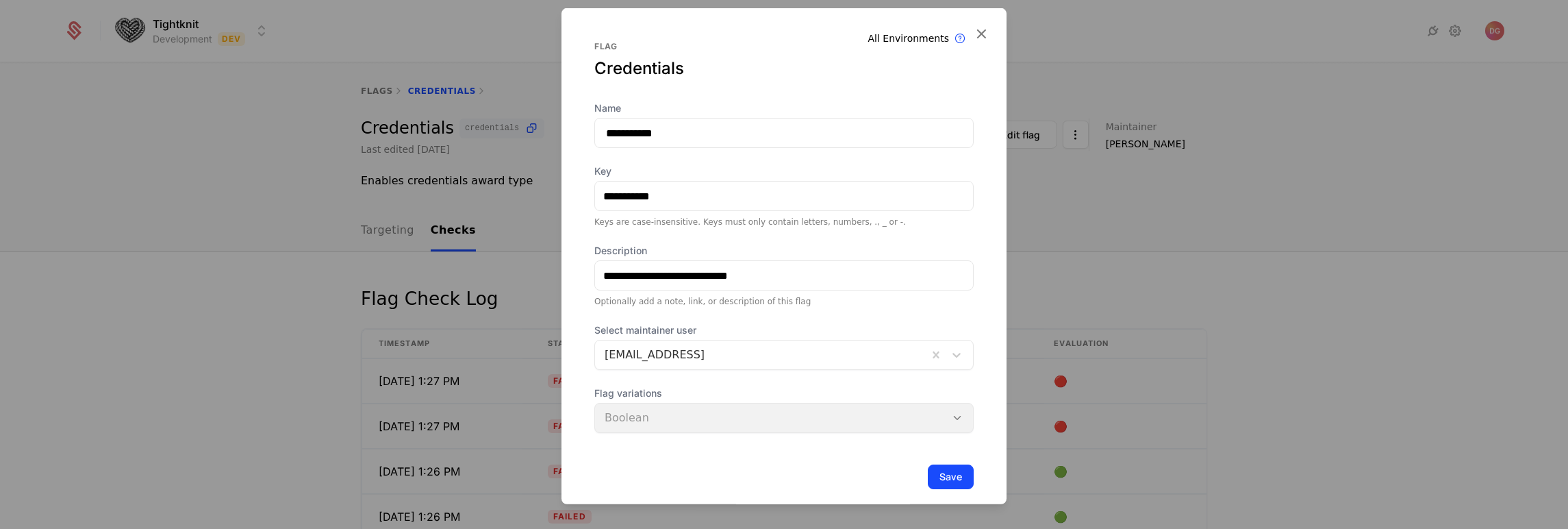
scroll to position [48, 0]
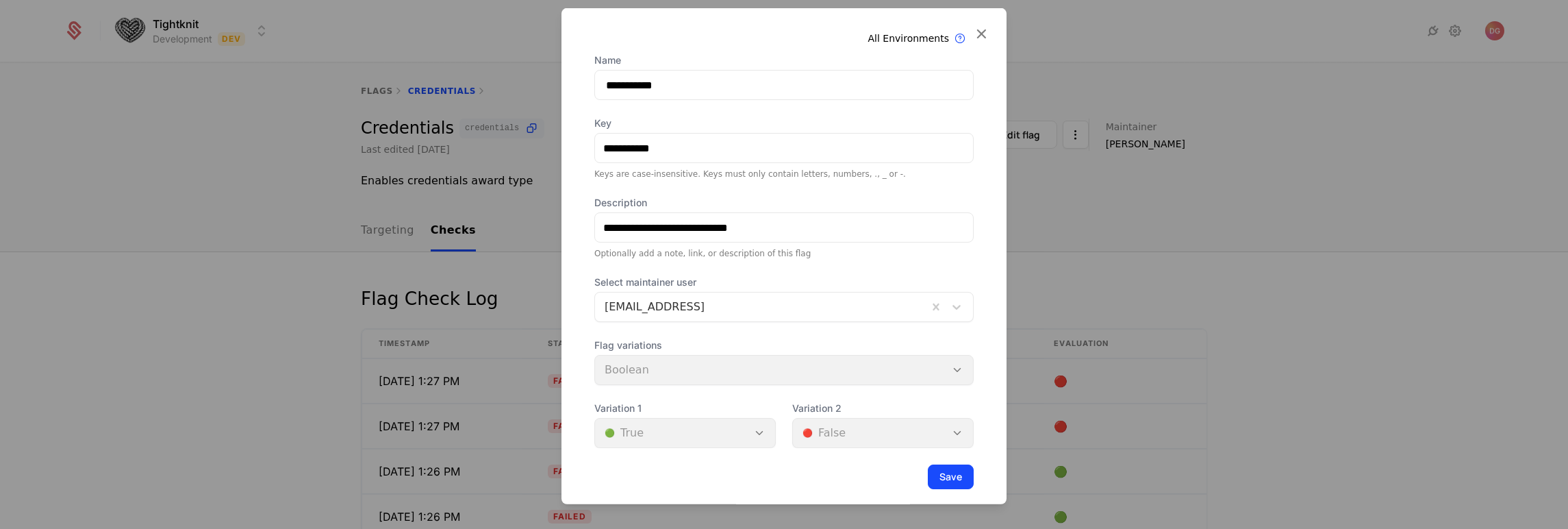
click at [666, 369] on div "Flag variations Boolean" at bounding box center [784, 362] width 380 height 47
click at [973, 36] on icon at bounding box center [981, 33] width 18 height 18
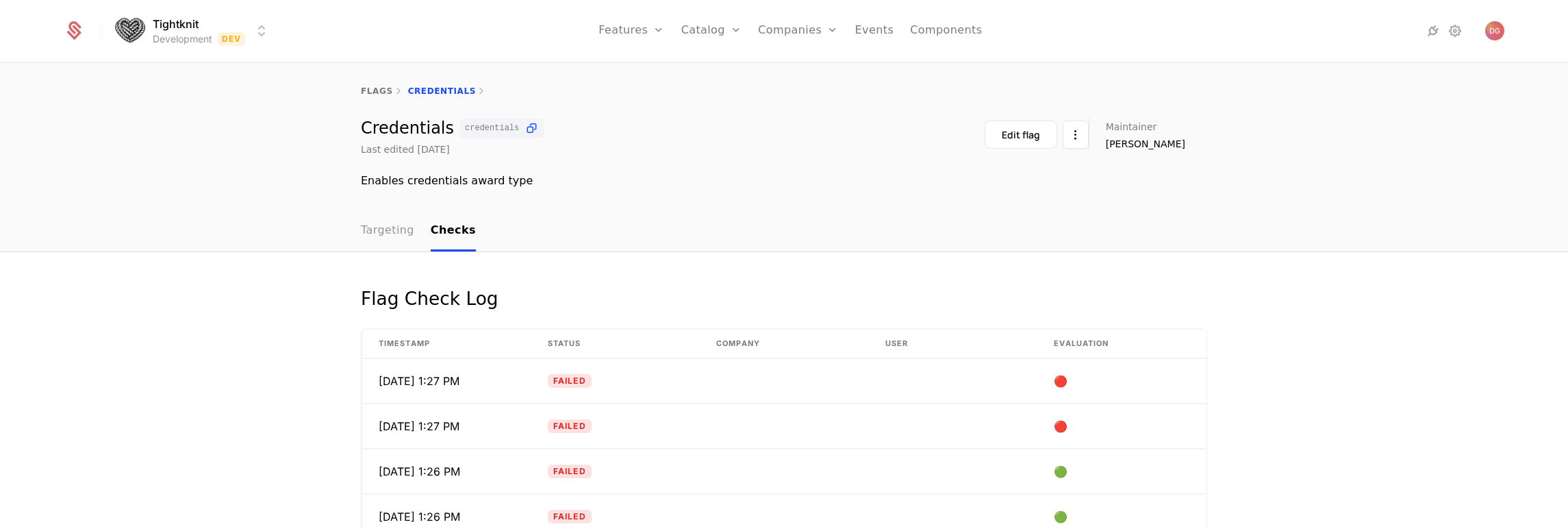
click at [381, 231] on link "Targeting" at bounding box center [387, 231] width 54 height 41
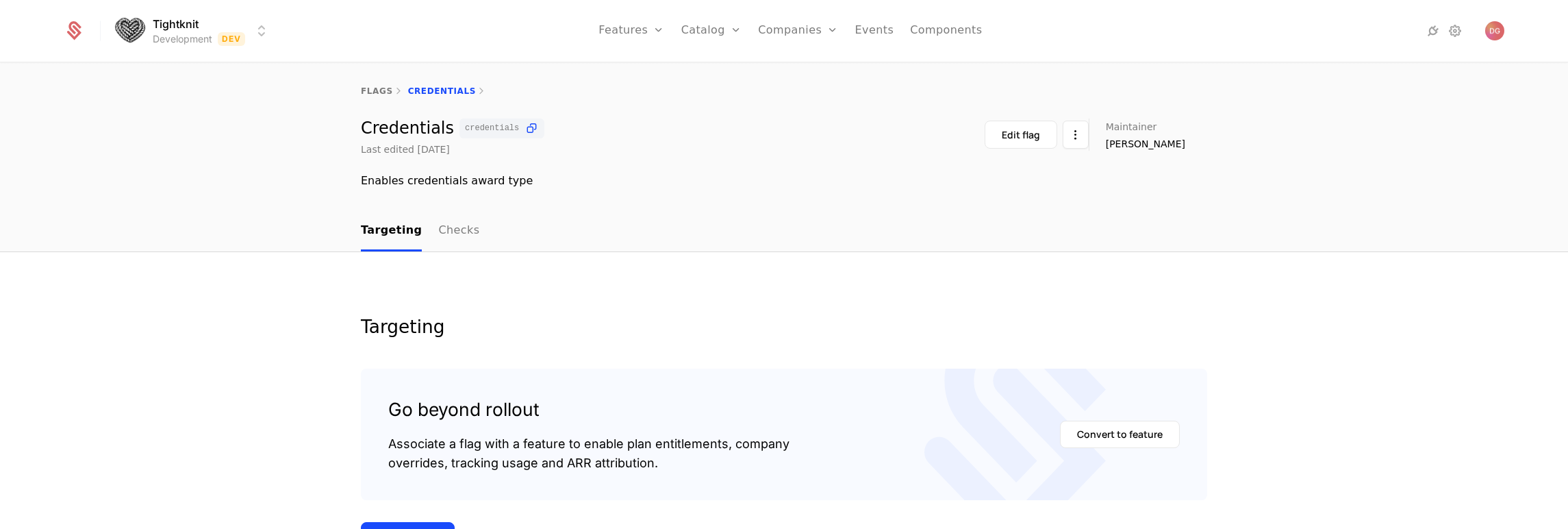
scroll to position [233, 0]
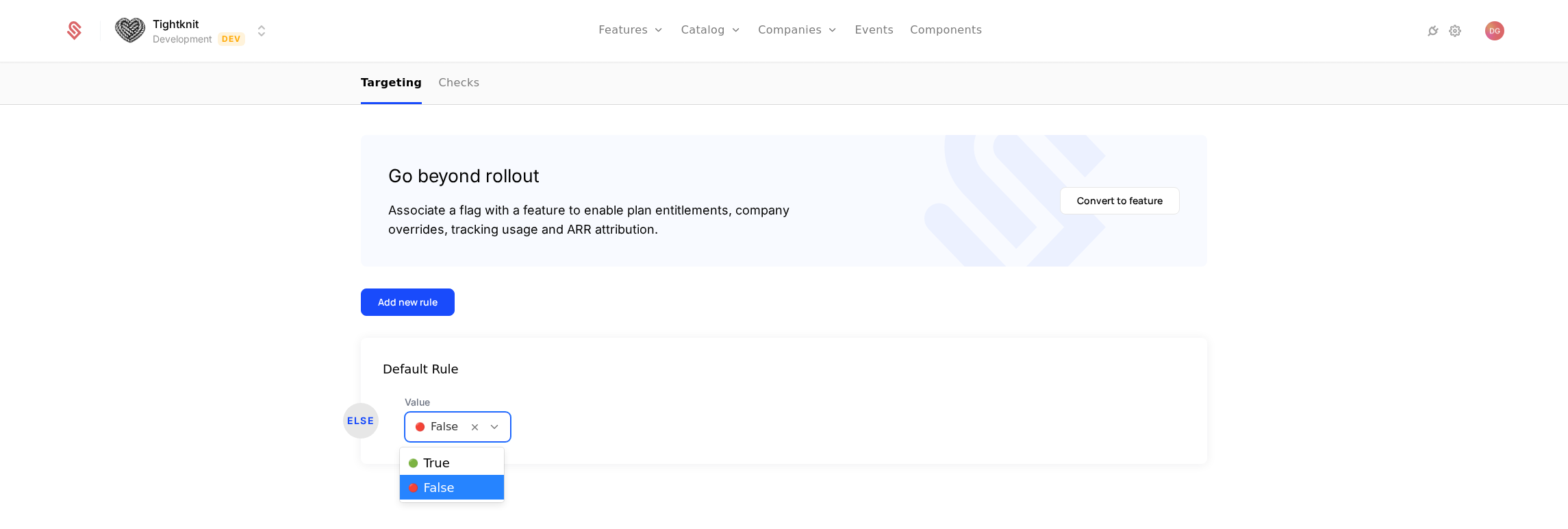
click at [490, 415] on div at bounding box center [488, 426] width 42 height 29
click at [456, 464] on div "🟢 True" at bounding box center [452, 462] width 88 height 14
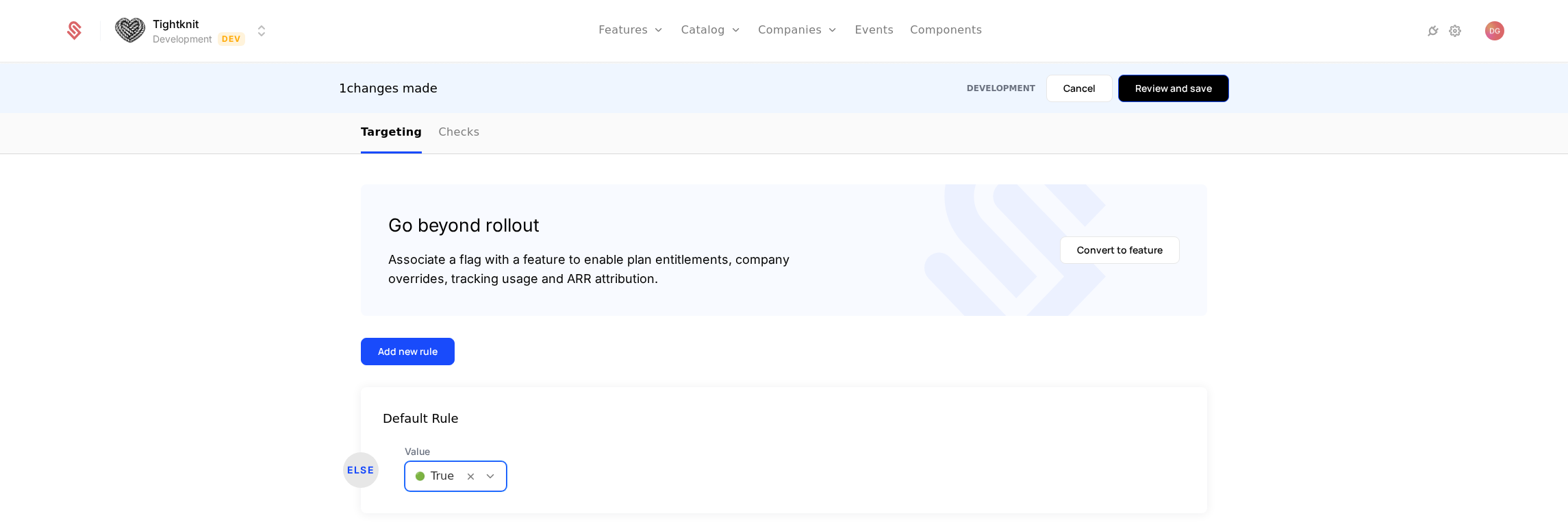
click at [1168, 87] on button "Review and save" at bounding box center [1174, 88] width 111 height 28
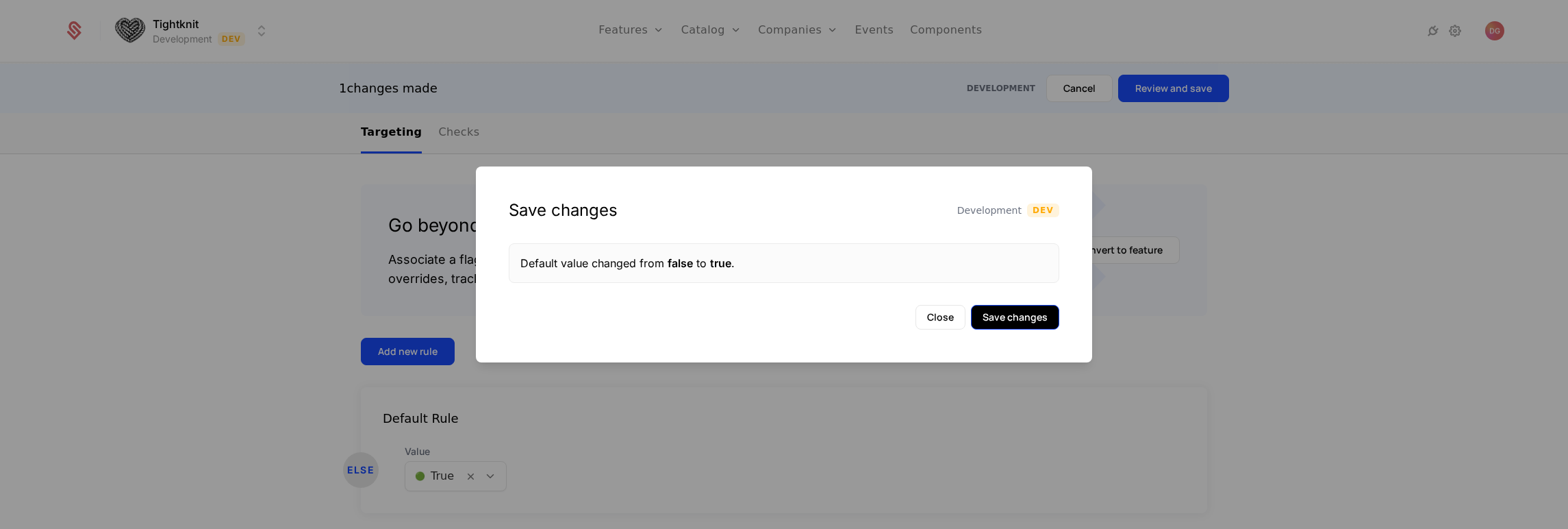
click at [1021, 323] on button "Save changes" at bounding box center [1015, 317] width 88 height 24
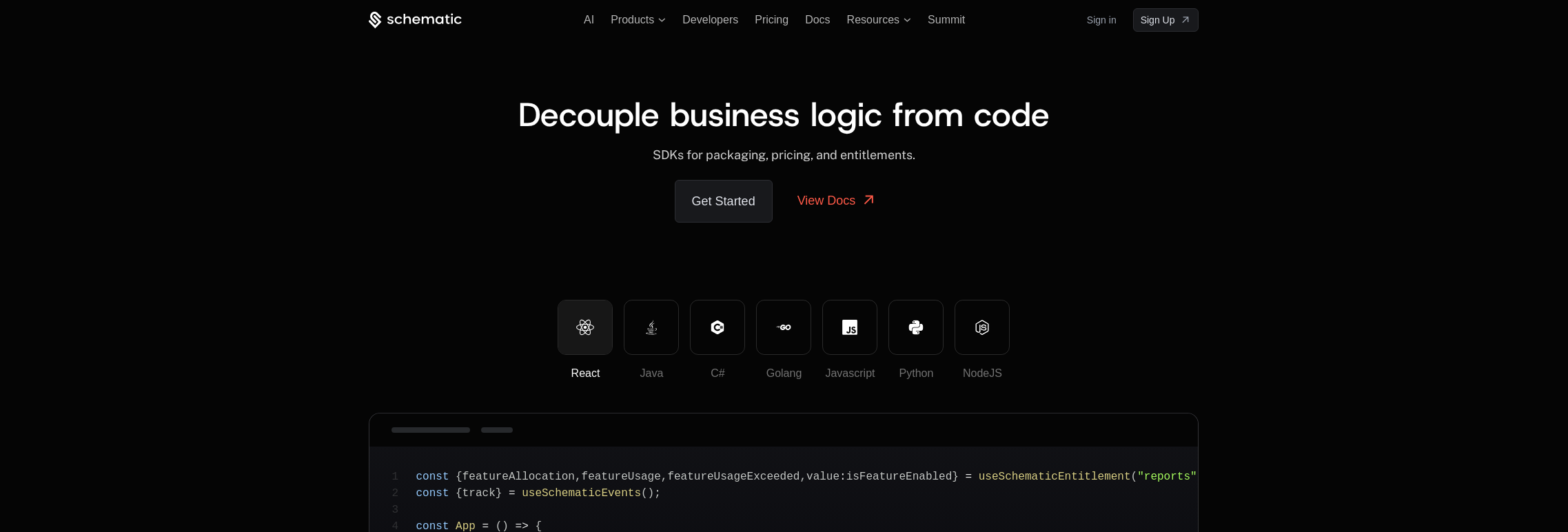
scroll to position [390, 0]
